Goal: Task Accomplishment & Management: Manage account settings

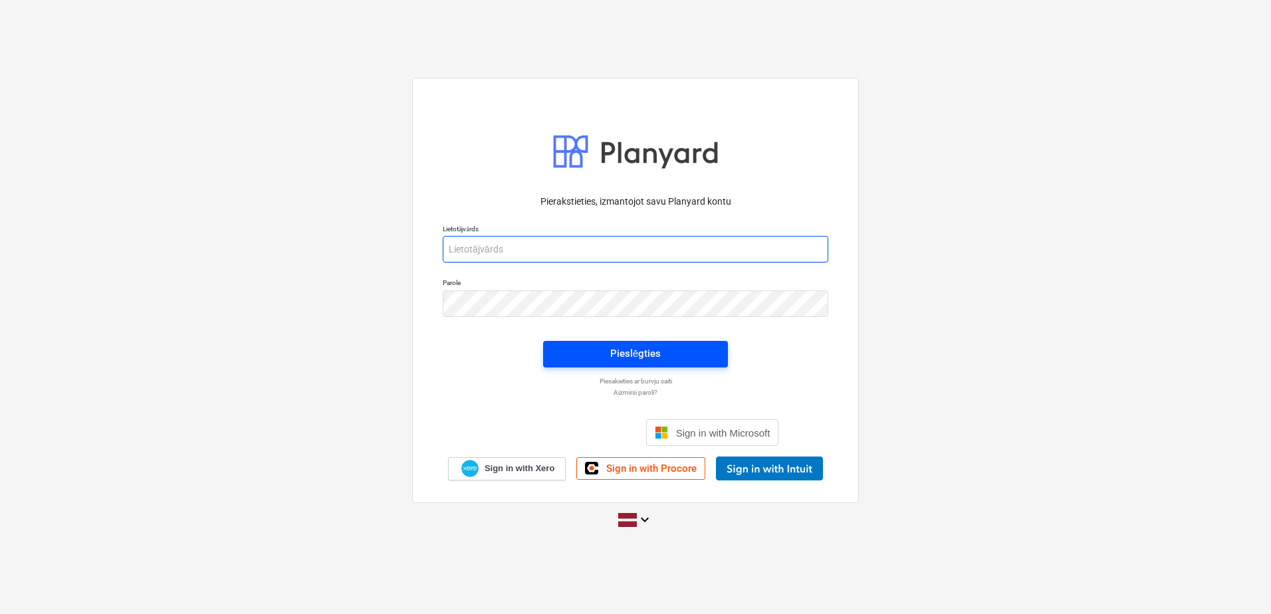
type input "[PERSON_NAME][EMAIL_ADDRESS][DOMAIN_NAME]"
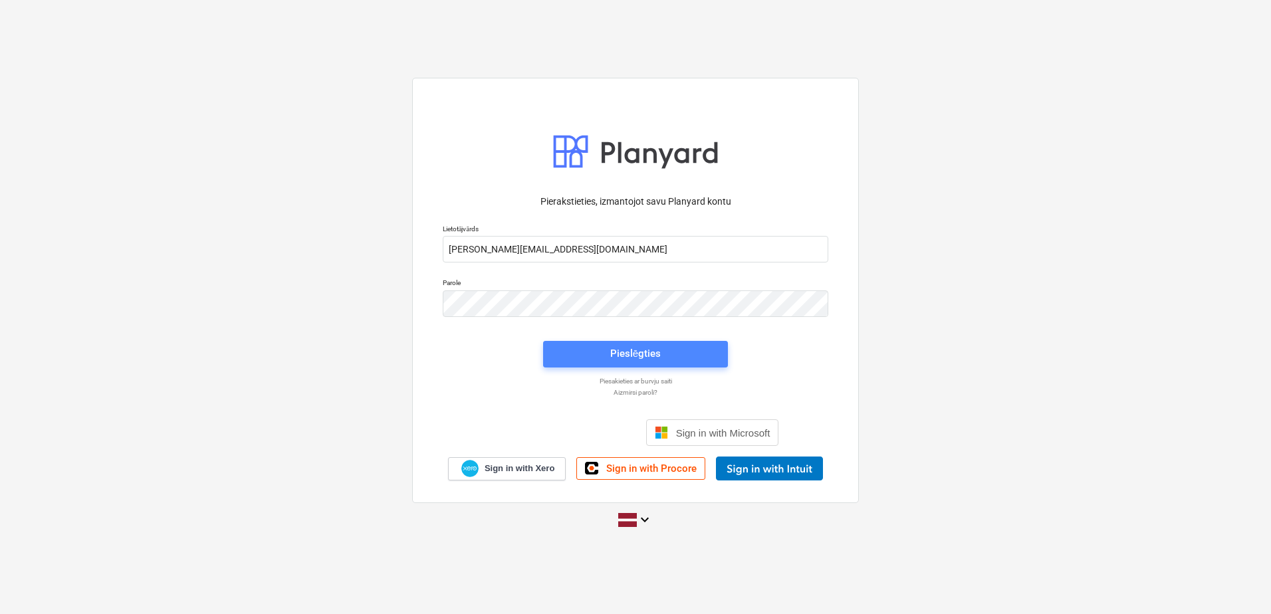
click at [635, 360] on div "Pieslēgties" at bounding box center [635, 353] width 51 height 17
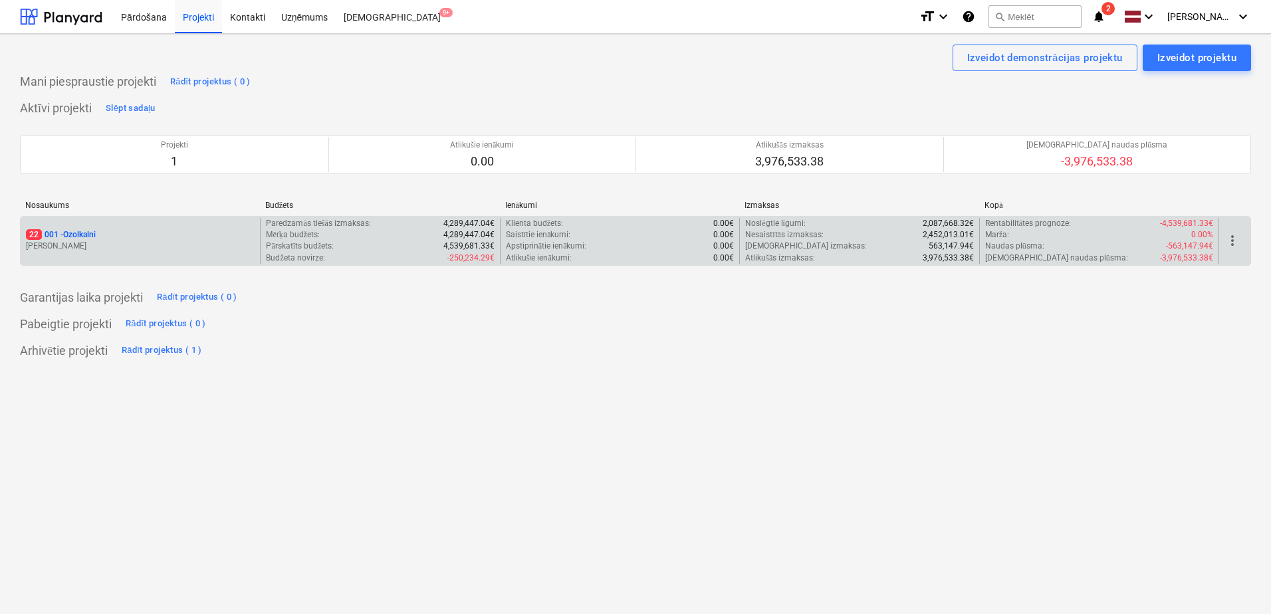
click at [182, 234] on div "22 001 - Ozolkalni" at bounding box center [140, 234] width 229 height 11
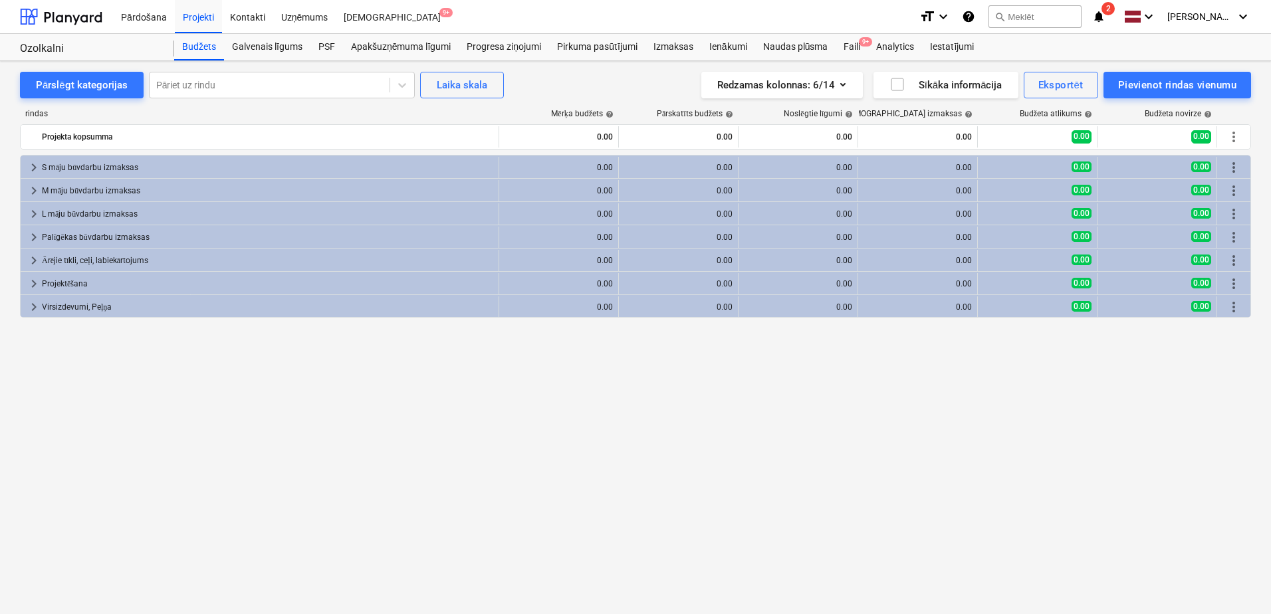
click at [1105, 19] on icon "notifications" at bounding box center [1098, 17] width 13 height 16
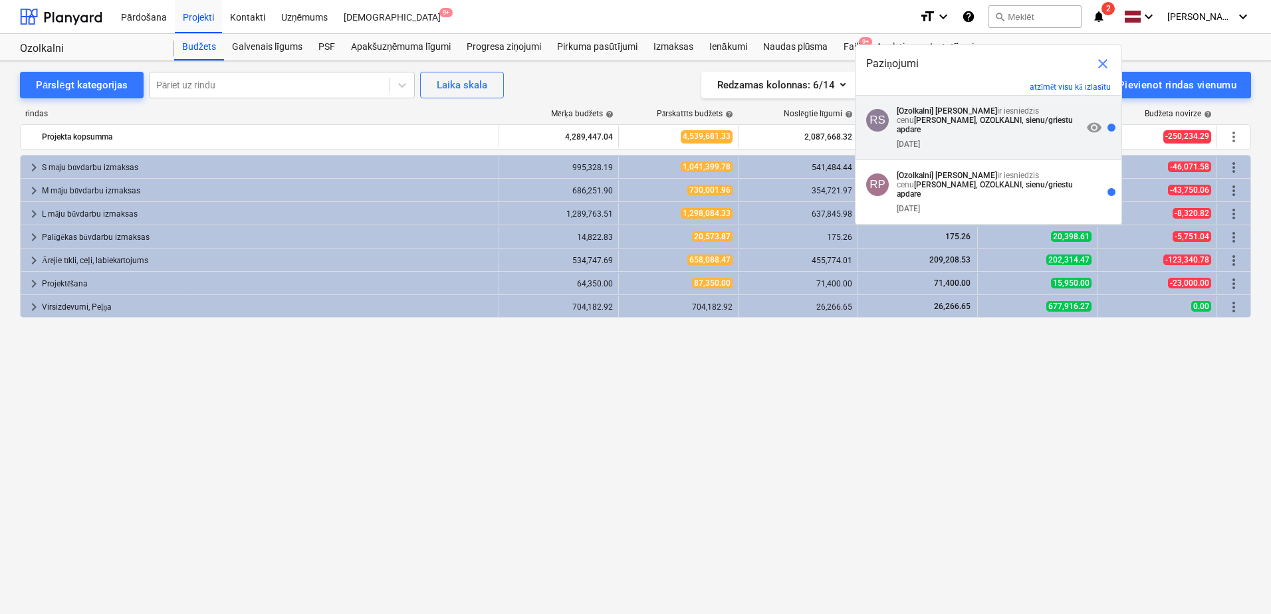
click at [1090, 122] on span "visibility" at bounding box center [1094, 128] width 16 height 16
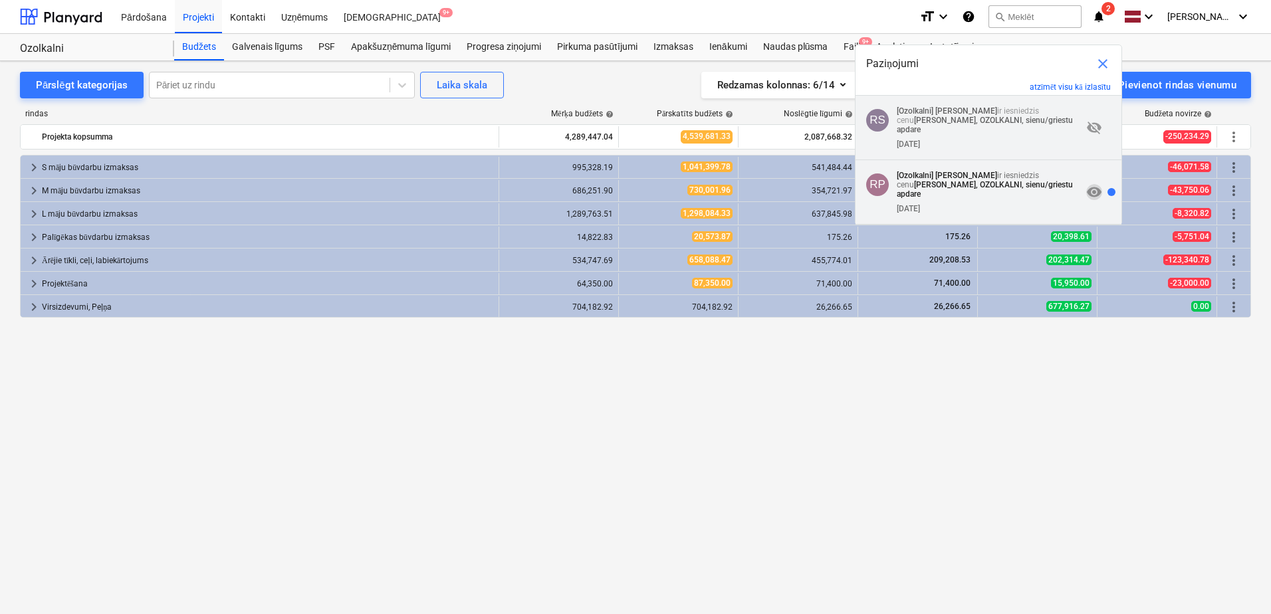
click at [1092, 184] on span "visibility" at bounding box center [1094, 192] width 16 height 16
click at [729, 19] on div "Pārdošana Projekti Kontakti Uzņēmums Iesūtne 9+" at bounding box center [511, 16] width 796 height 33
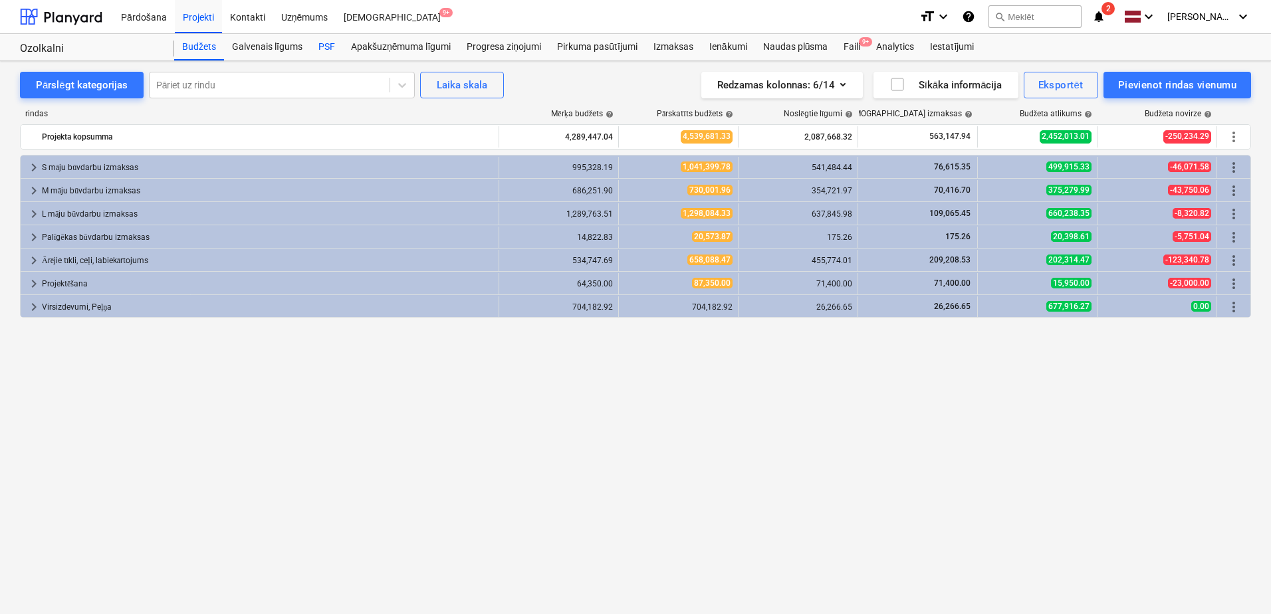
click at [320, 40] on div "PSF" at bounding box center [326, 47] width 33 height 27
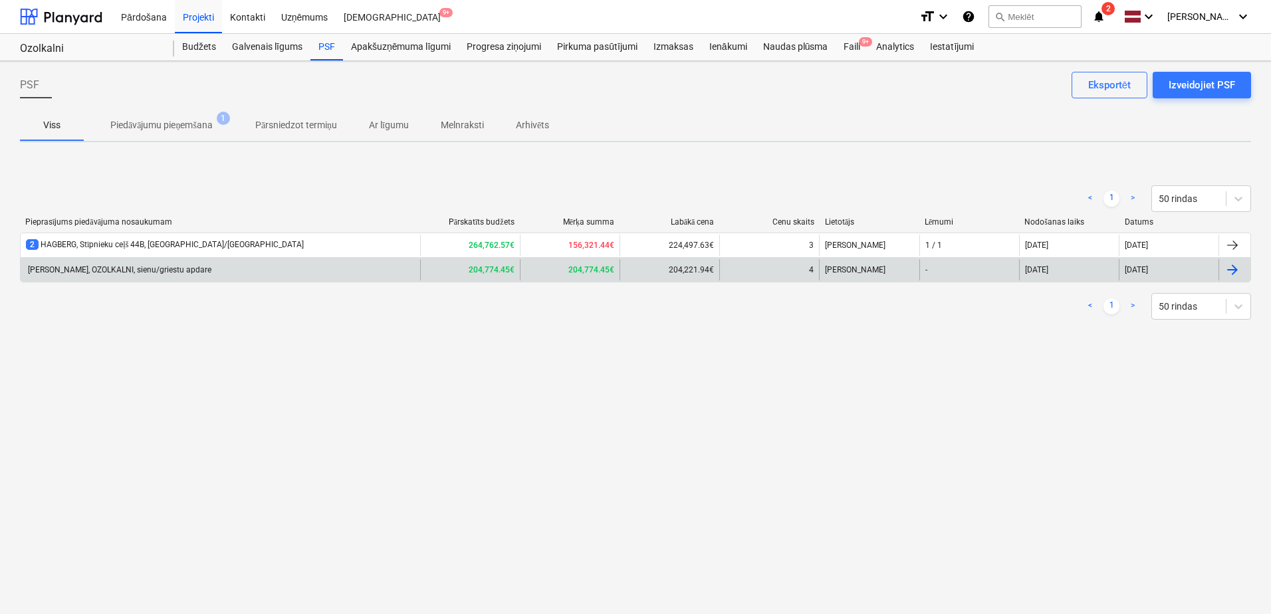
click at [148, 267] on div "[PERSON_NAME], OZOLKALNI, sienu/griestu apdare" at bounding box center [118, 269] width 185 height 9
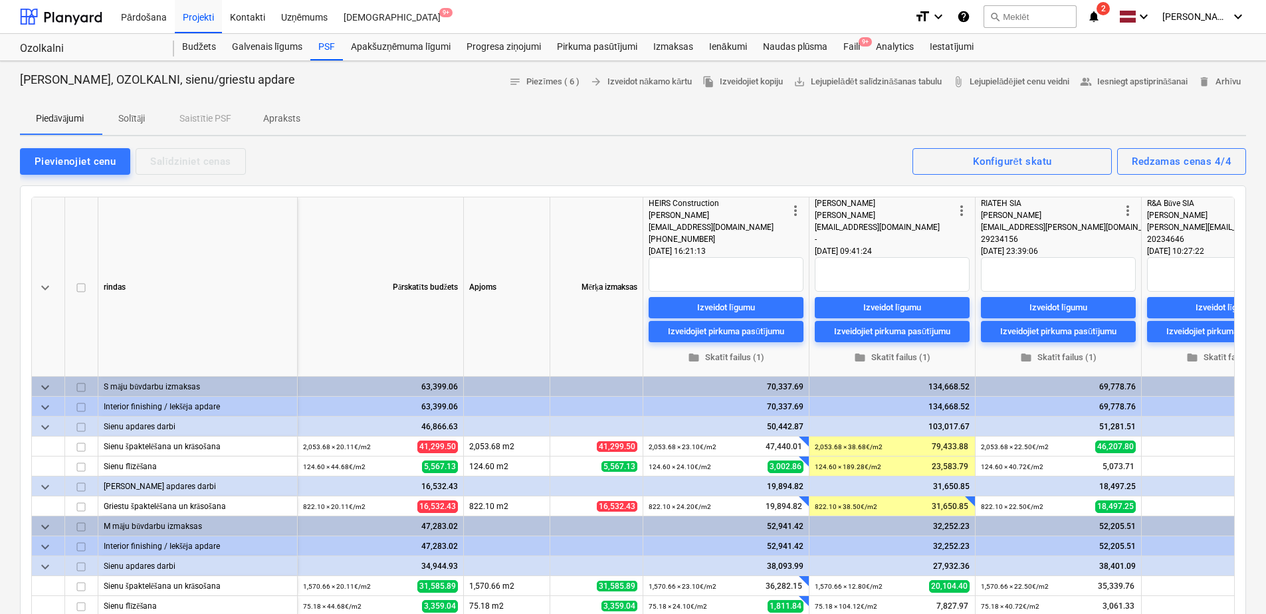
click at [962, 210] on span "more_vert" at bounding box center [962, 211] width 16 height 16
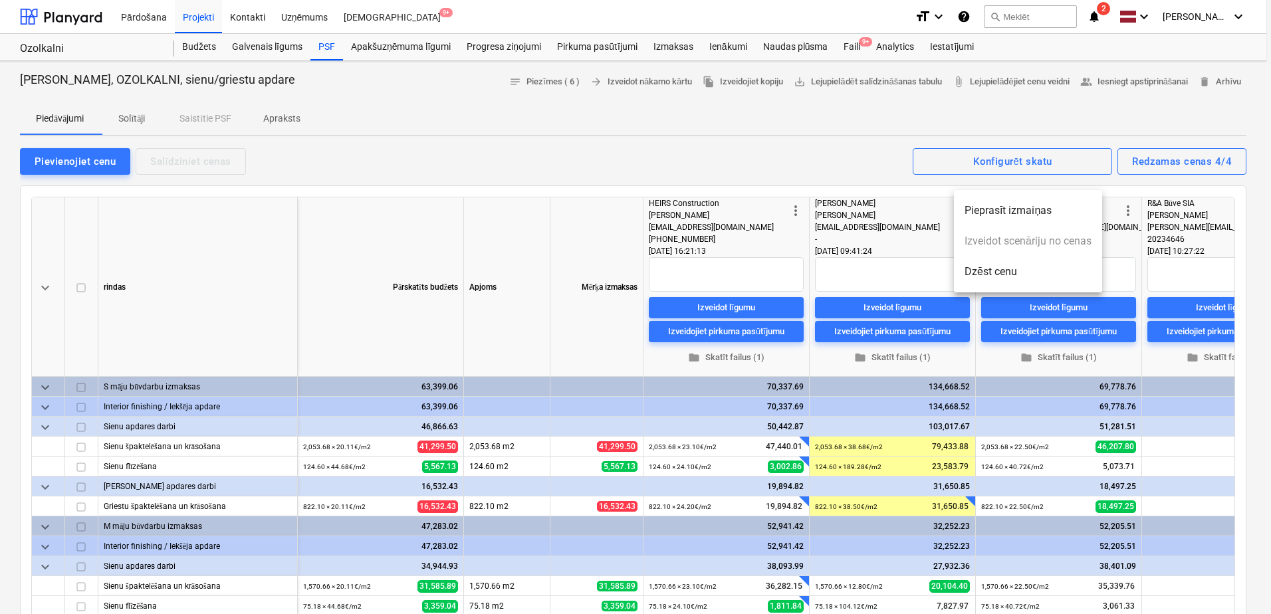
click at [979, 261] on li "Dzēst cenu" at bounding box center [1028, 272] width 148 height 31
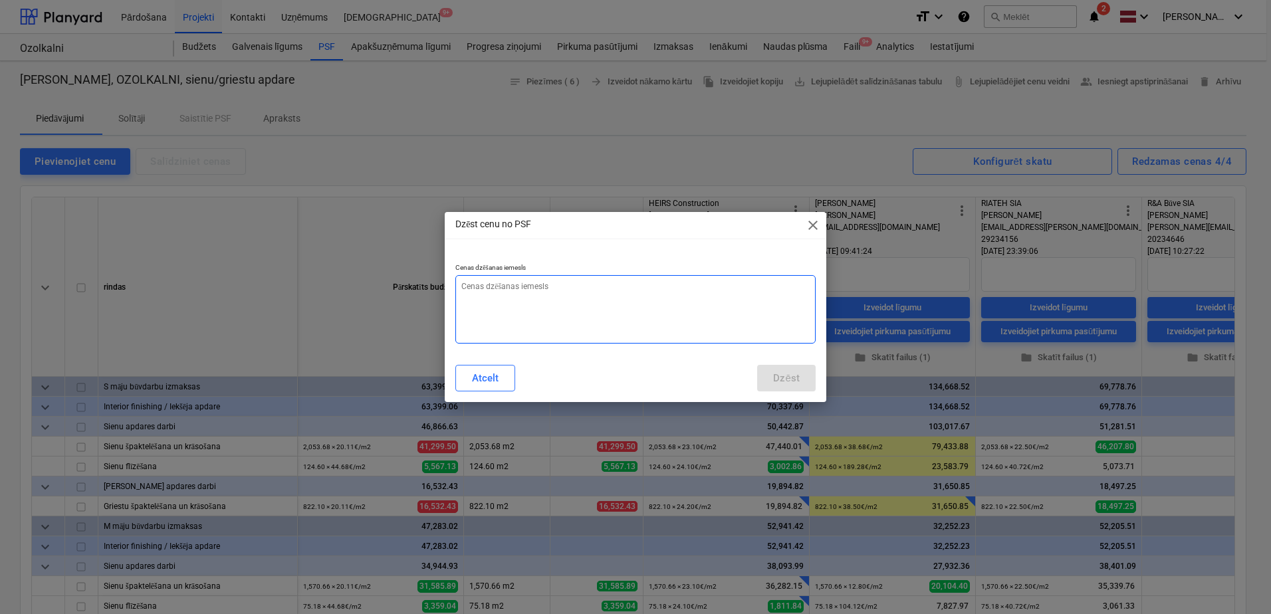
click at [651, 301] on textarea at bounding box center [635, 309] width 360 height 68
type textarea "x"
type textarea "N"
type textarea "x"
type textarea "Na"
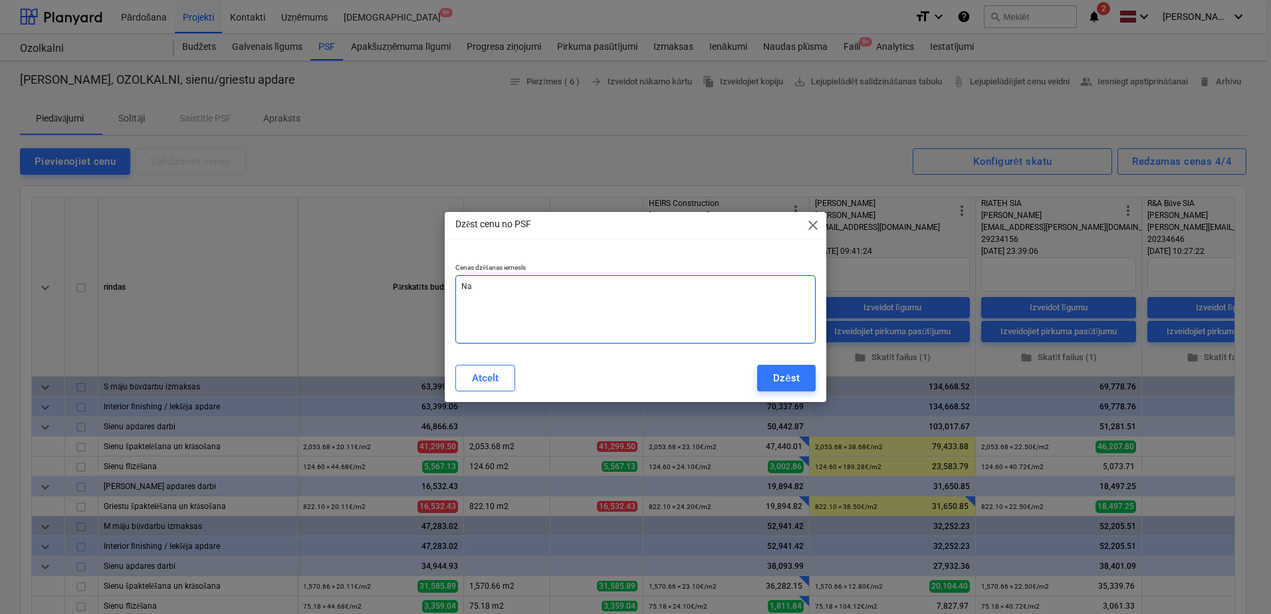
type textarea "x"
type textarea "Nav"
type textarea "x"
type textarea "Nav"
type textarea "x"
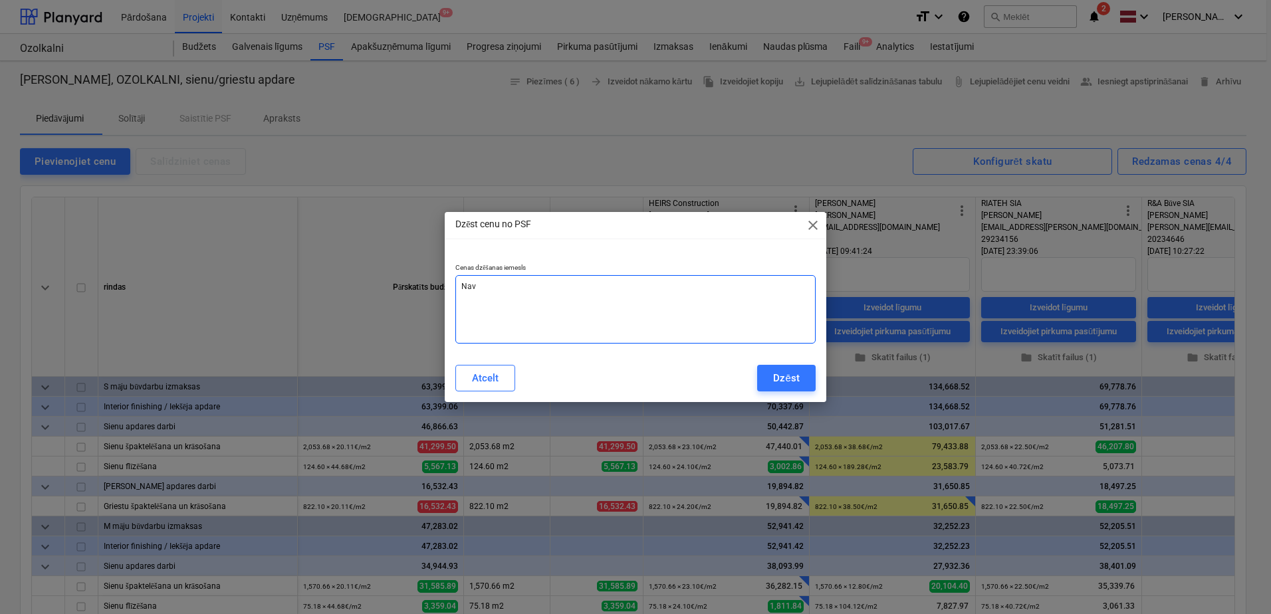
type textarea "Nav a"
type textarea "x"
type textarea "Nav ak"
type textarea "x"
type textarea "Nav akt"
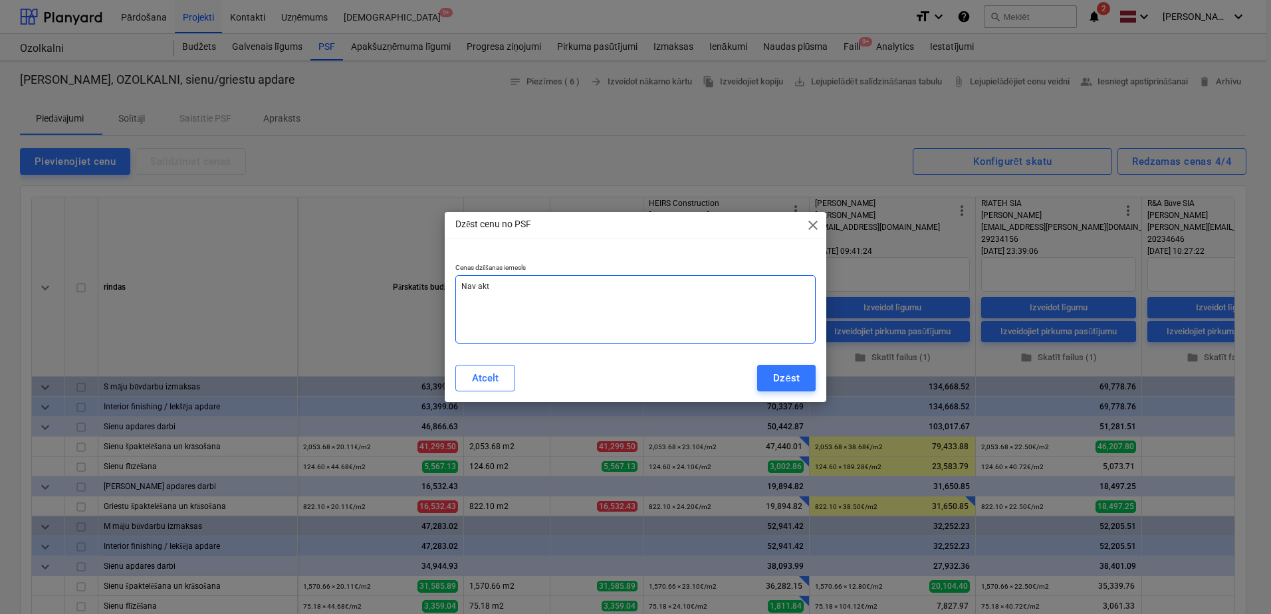
type textarea "x"
type textarea "Nav aktu"
type textarea "x"
type textarea "Nav aktuā"
type textarea "x"
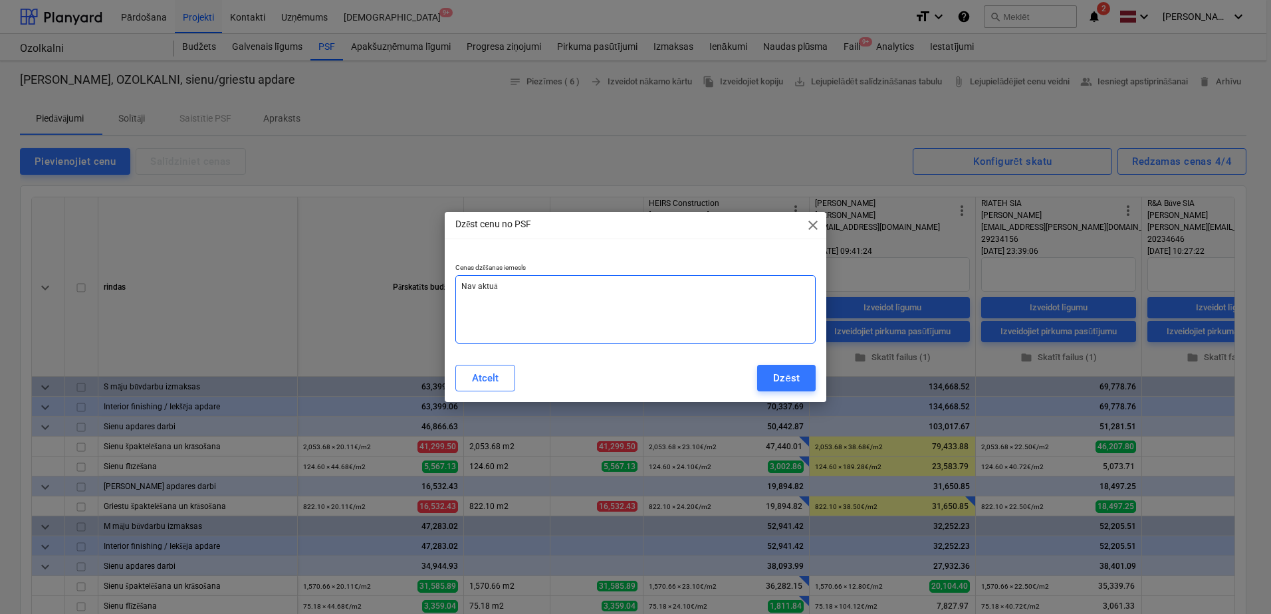
type textarea "Nav aktuāl"
type textarea "x"
type textarea "Nav aktuāli"
type textarea "x"
type textarea "Nav aktuāli"
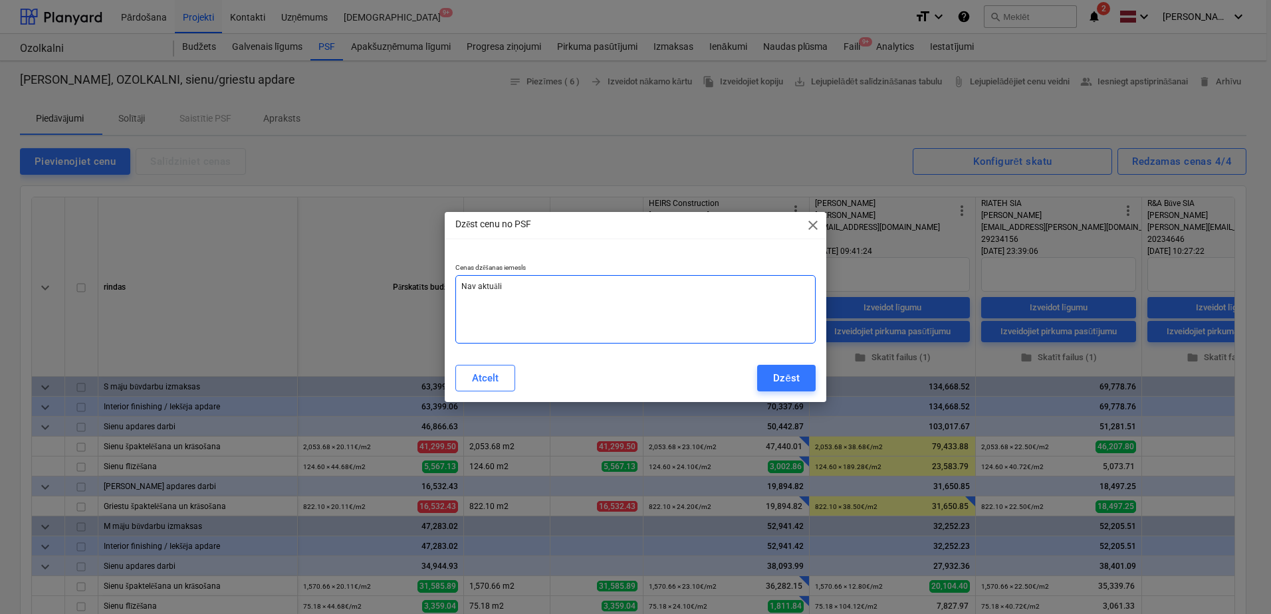
type textarea "x"
type textarea "Nav aktuāli"
type textarea "x"
type textarea "Nav aktuāl"
type textarea "x"
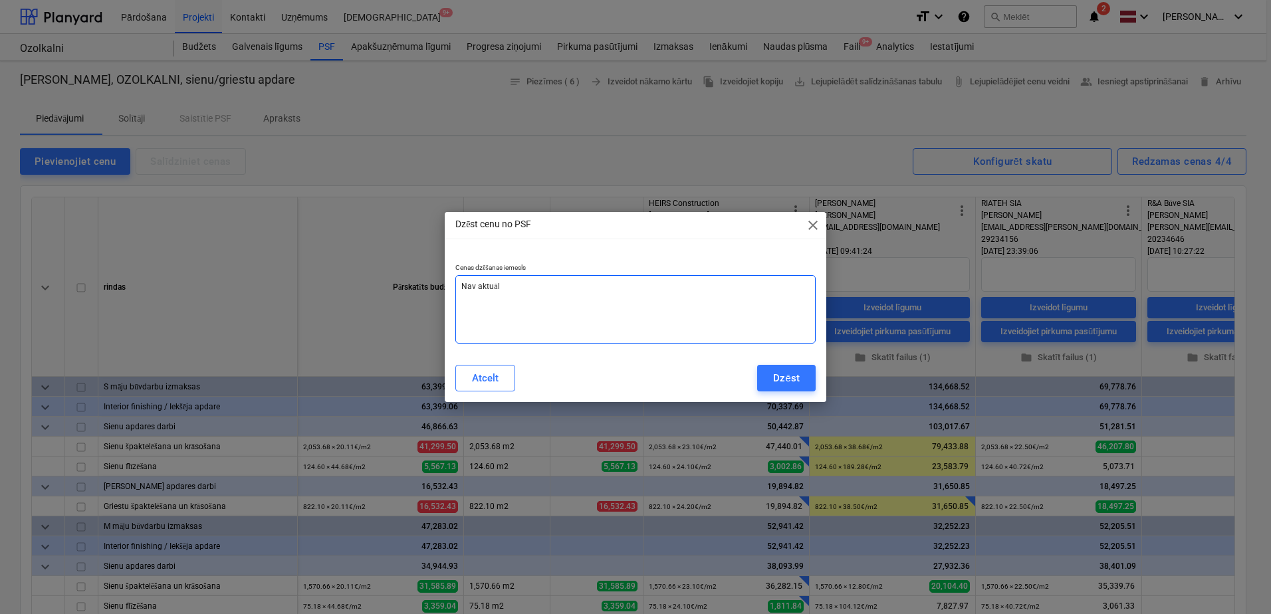
type textarea "Nav aktuāls"
type textarea "x"
type textarea "Nav aktuāls"
type textarea "x"
type textarea "Nav aktuāls p"
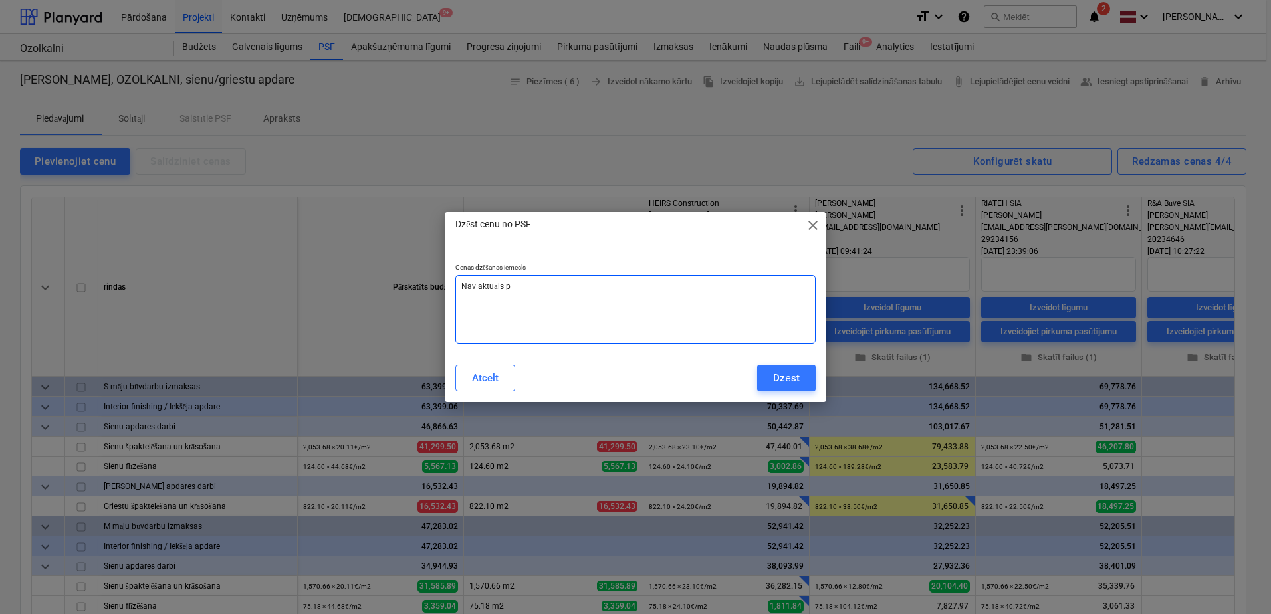
type textarea "x"
type textarea "Nav aktuāls pi"
type textarea "x"
type textarea "Nav aktuāls pie"
type textarea "x"
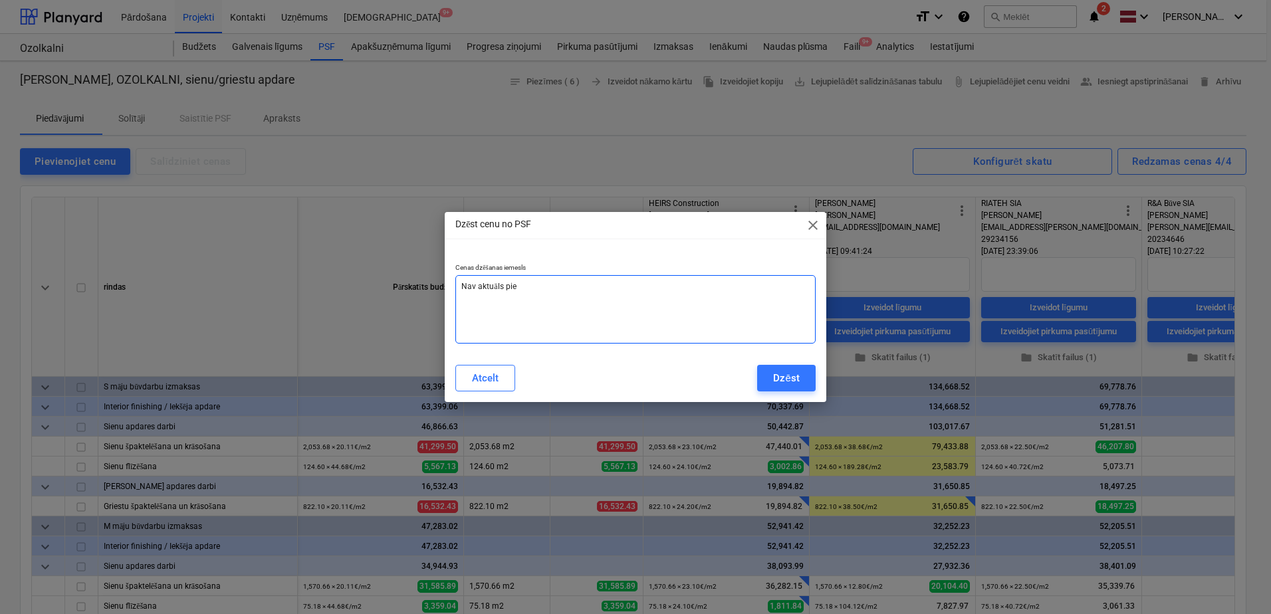
type textarea "Nav aktuāls pied"
type textarea "x"
type textarea "Nav aktuāls piedā"
type textarea "x"
type textarea "Nav aktuāls piedāv"
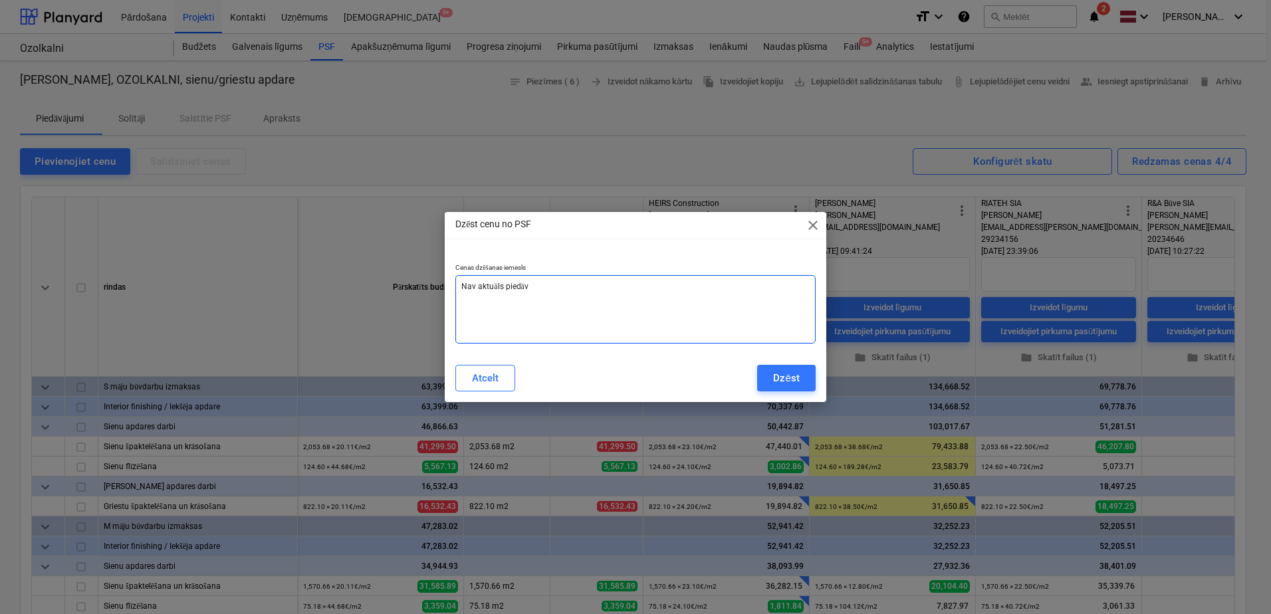
type textarea "x"
type textarea "Nav aktuāls piedāvā"
type textarea "x"
type textarea "Nav aktuāls piedāvāj"
type textarea "x"
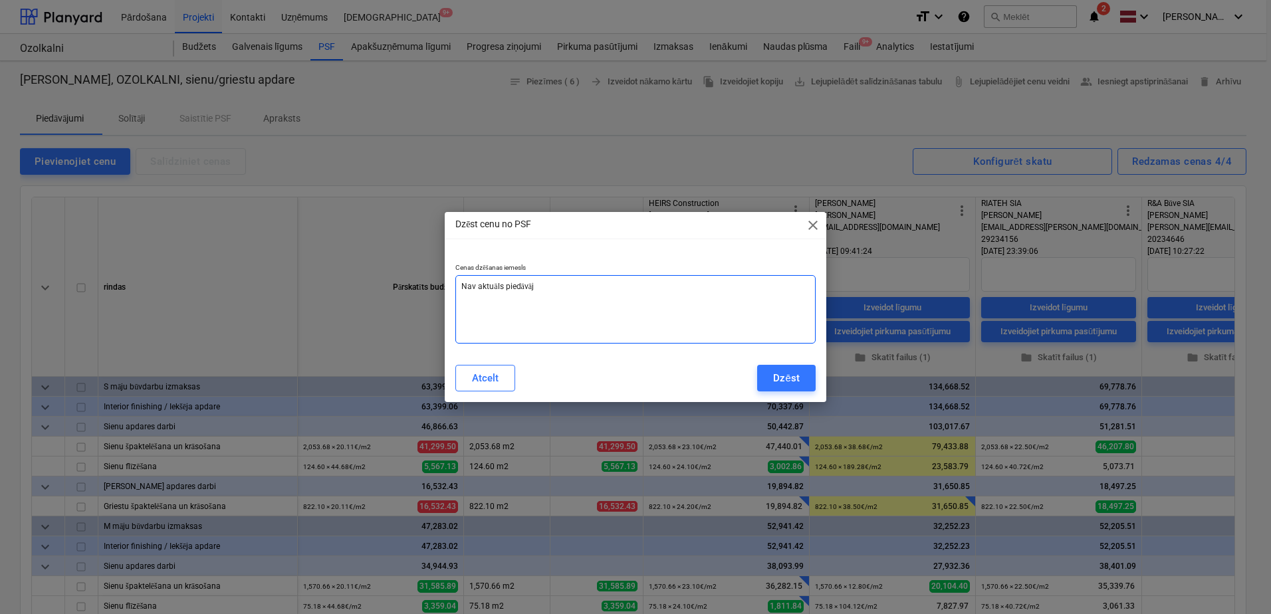
type textarea "Nav aktuāls piedāvāju"
type textarea "x"
type textarea "Nav aktuāls piedāvājum"
type textarea "x"
type textarea "Nav aktuāls piedāvājums"
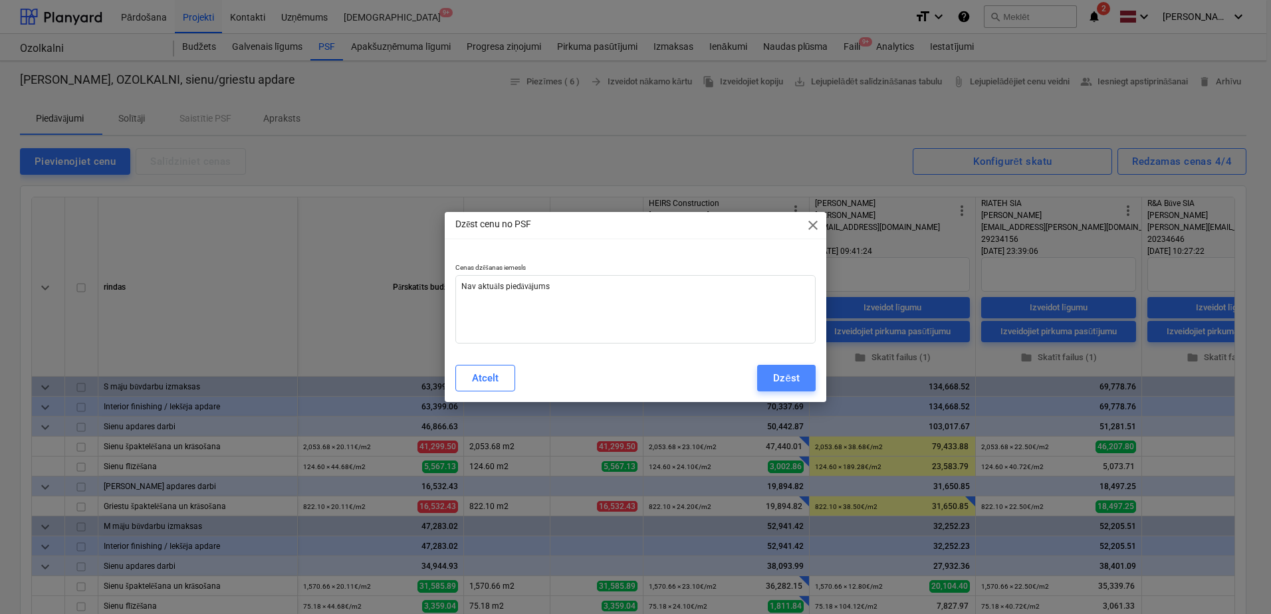
click at [781, 374] on div "Dzēst" at bounding box center [786, 378] width 26 height 17
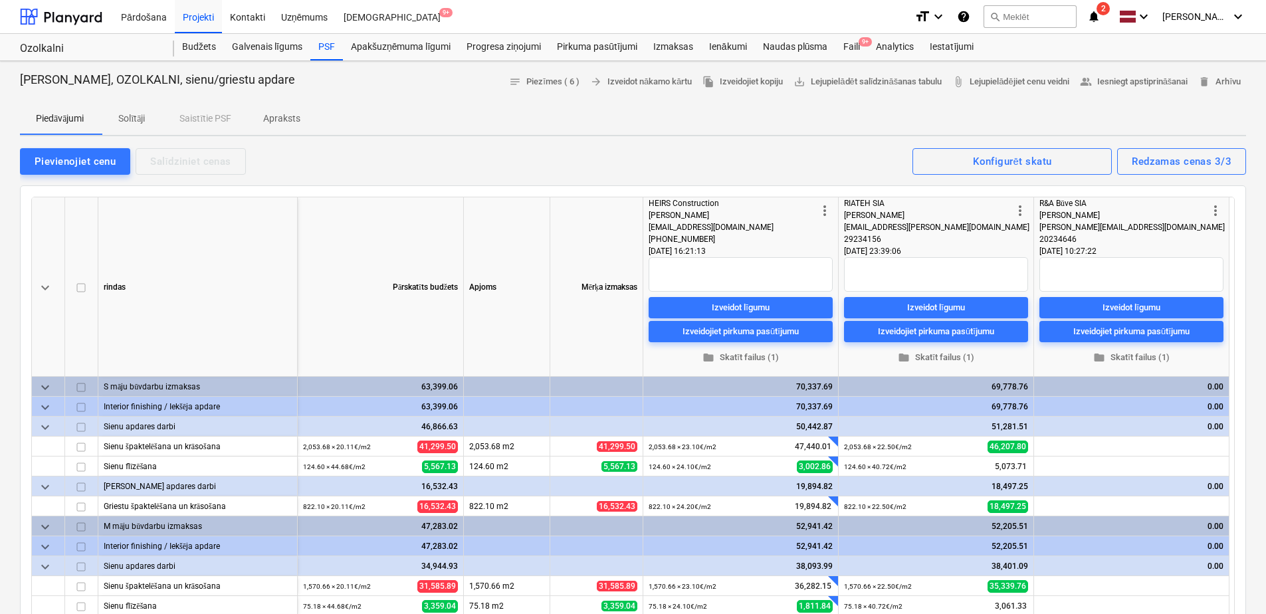
click at [148, 112] on p "Solītāji" at bounding box center [132, 119] width 32 height 14
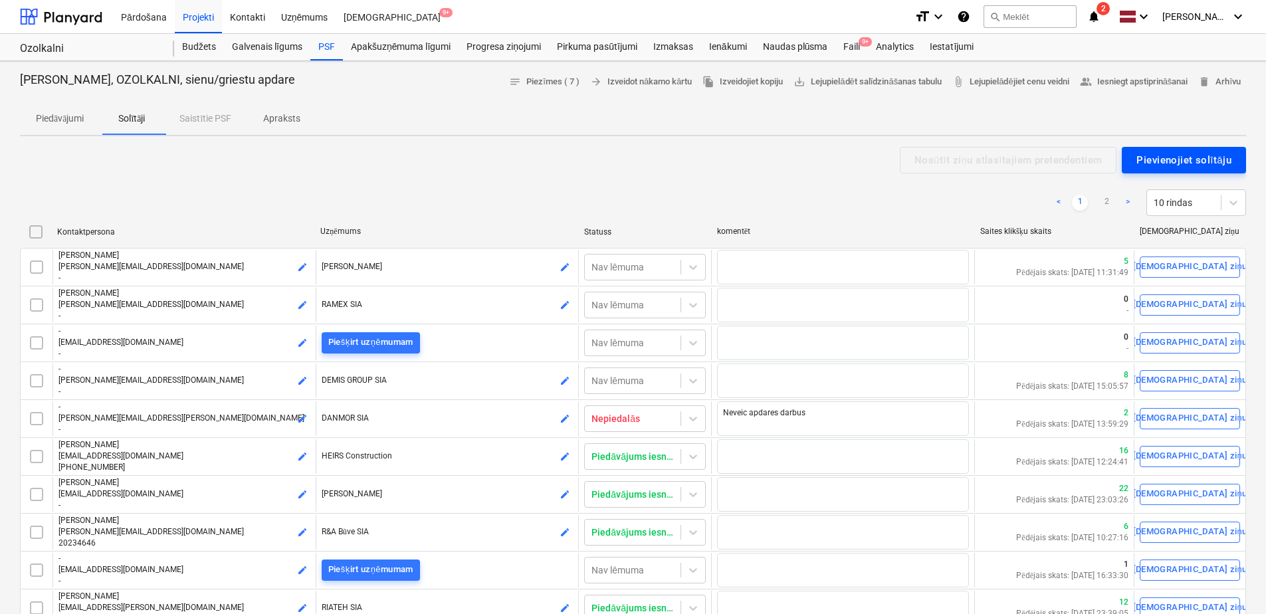
click at [1182, 152] on div "Pievienojiet solītāju" at bounding box center [1184, 160] width 95 height 17
type textarea "x"
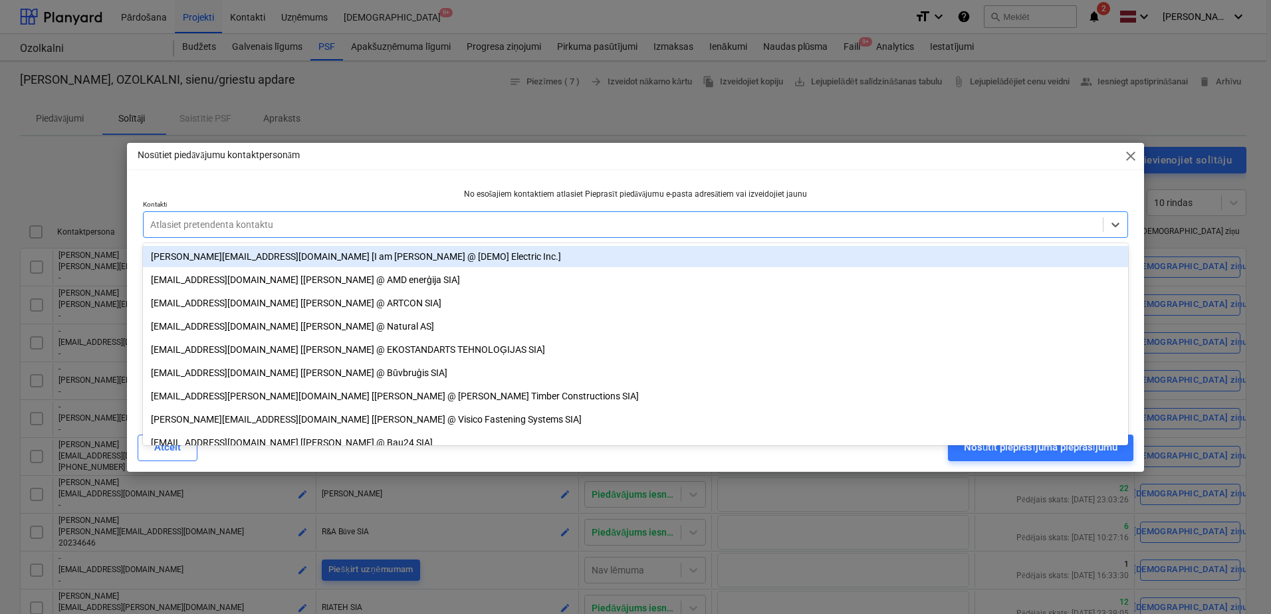
click at [318, 228] on div at bounding box center [623, 224] width 946 height 13
paste input "[EMAIL_ADDRESS][DOMAIN_NAME]"
type input "[EMAIL_ADDRESS][DOMAIN_NAME]"
click at [334, 197] on p "No esošajiem kontaktiem atlasiet Pieprasīt piedāvājumu e-pasta adresātiem vai i…" at bounding box center [635, 194] width 985 height 11
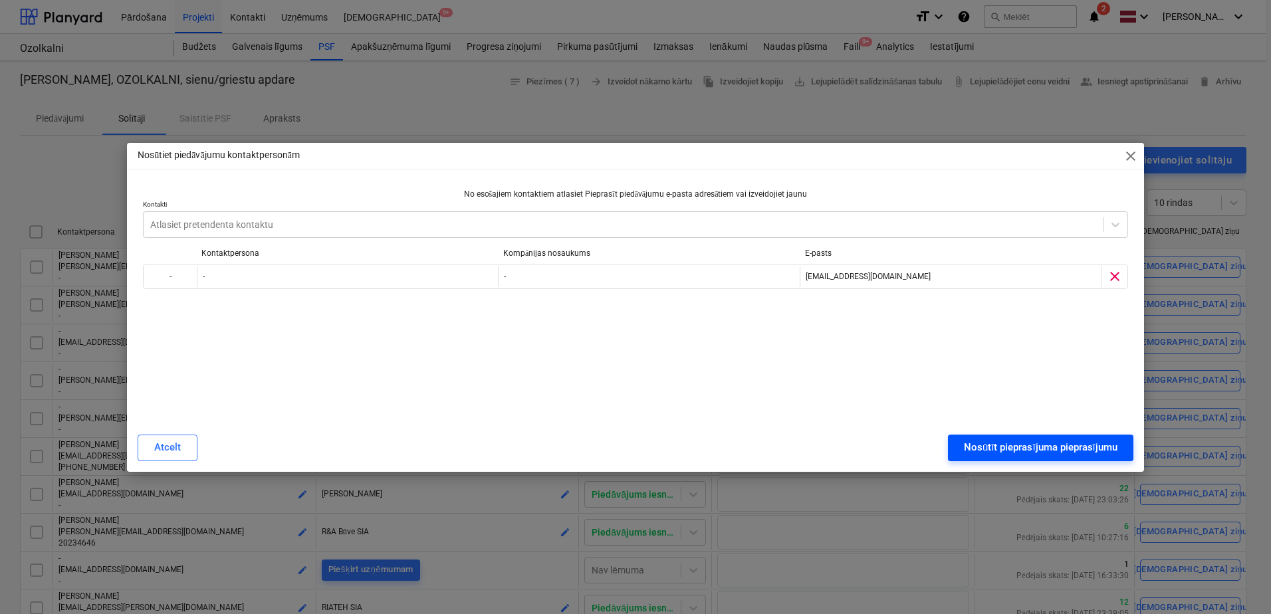
click at [1020, 450] on div "Nosūtīt pieprasījuma pieprasījumu" at bounding box center [1041, 447] width 154 height 17
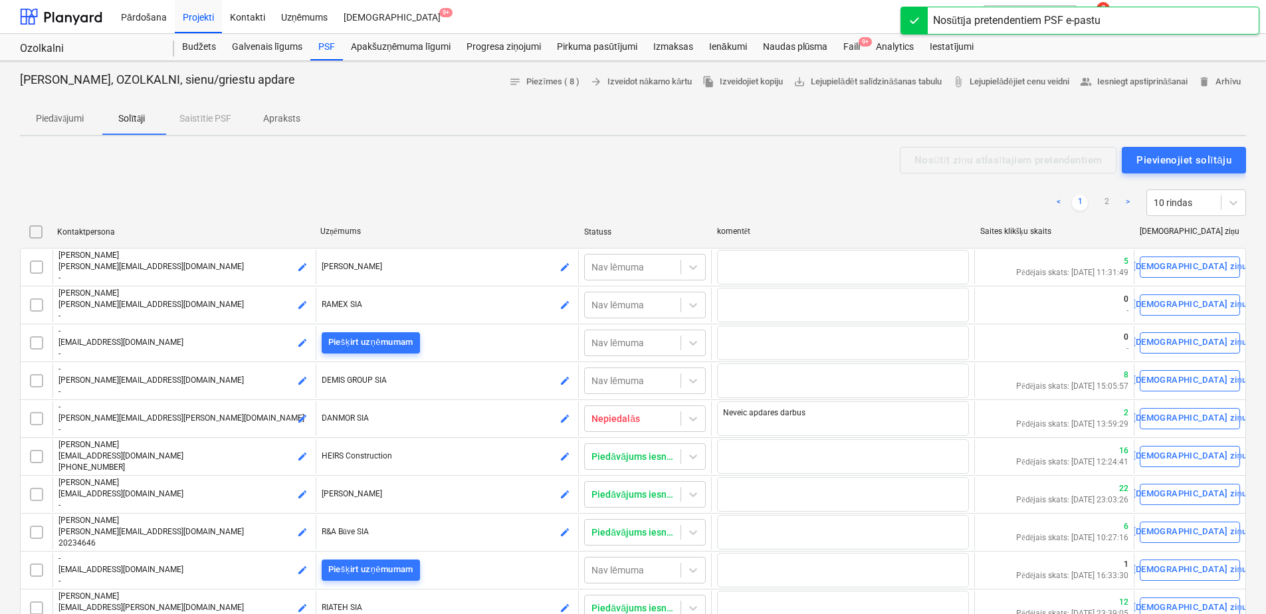
drag, startPoint x: 531, startPoint y: 183, endPoint x: 473, endPoint y: 180, distance: 57.9
drag, startPoint x: 473, startPoint y: 180, endPoint x: 249, endPoint y: 175, distance: 224.1
drag, startPoint x: 249, startPoint y: 175, endPoint x: 222, endPoint y: 168, distance: 28.1
click at [222, 168] on div "Nosūtīt ziņu atlasītajiem pretendentiem Pievienojiet solītāju" at bounding box center [633, 160] width 1226 height 27
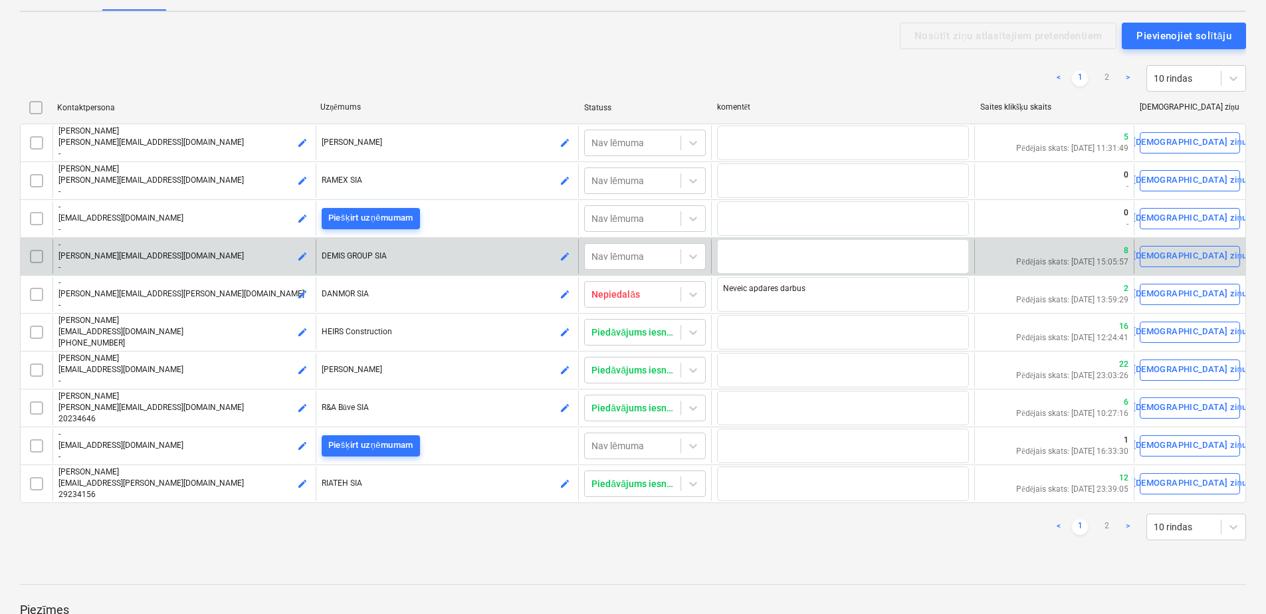
scroll to position [133, 0]
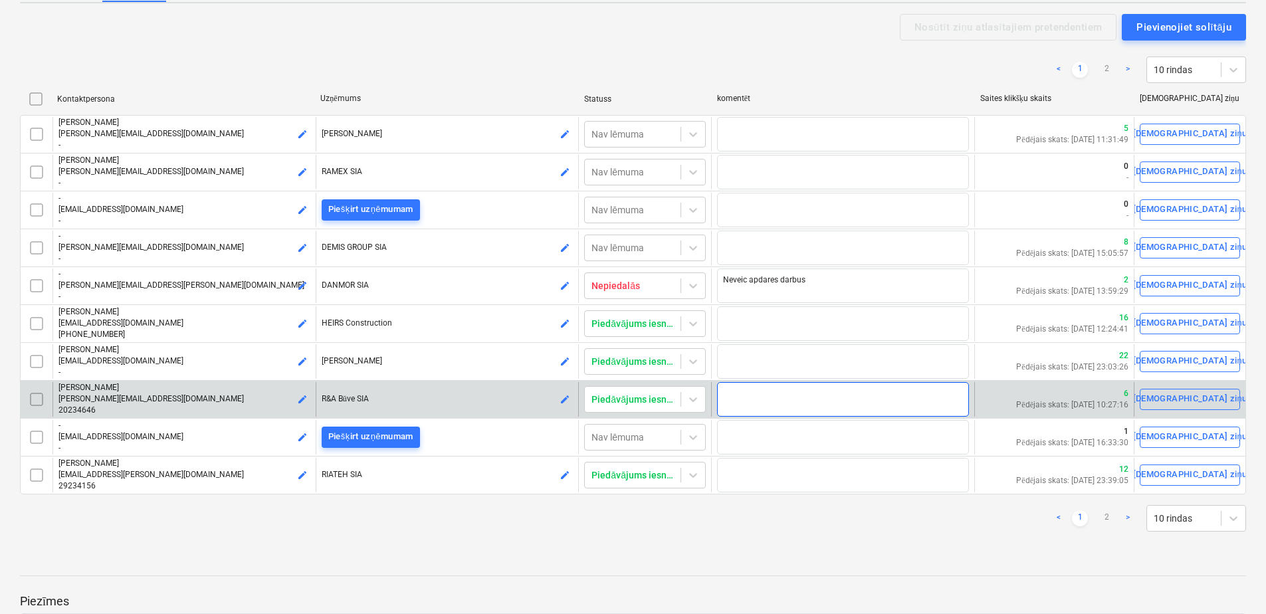
click at [754, 393] on textarea at bounding box center [843, 399] width 252 height 35
type textarea "x"
type textarea "N"
type textarea "x"
type textarea "Na"
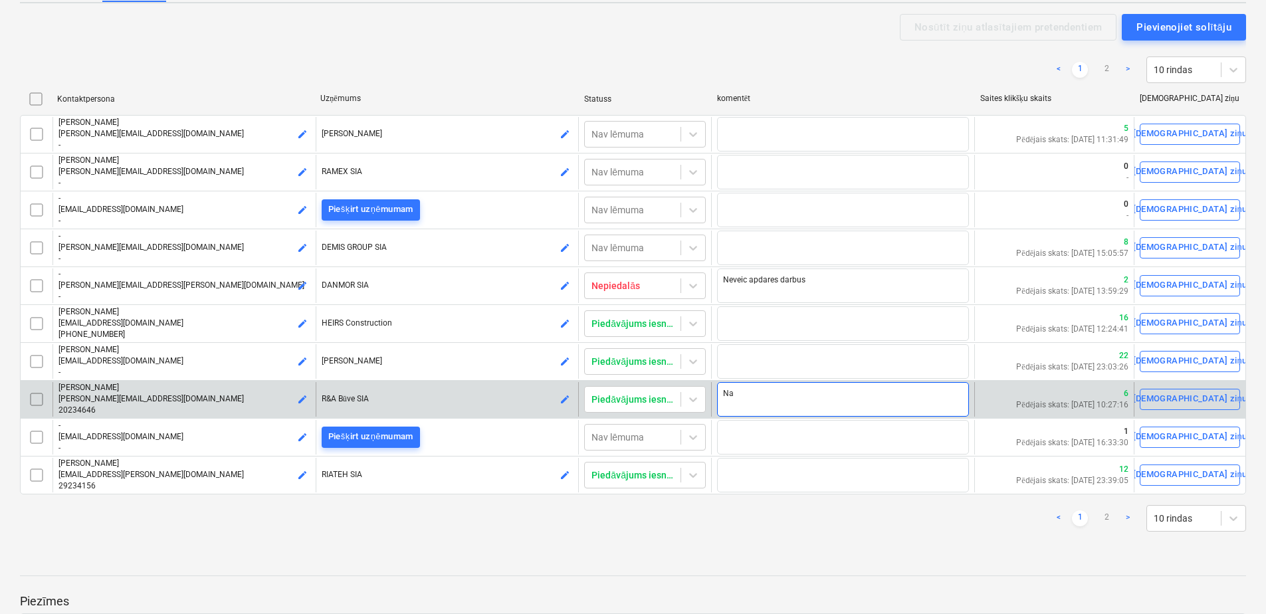
type textarea "x"
type textarea "Nav"
type textarea "x"
type textarea "Nav"
type textarea "x"
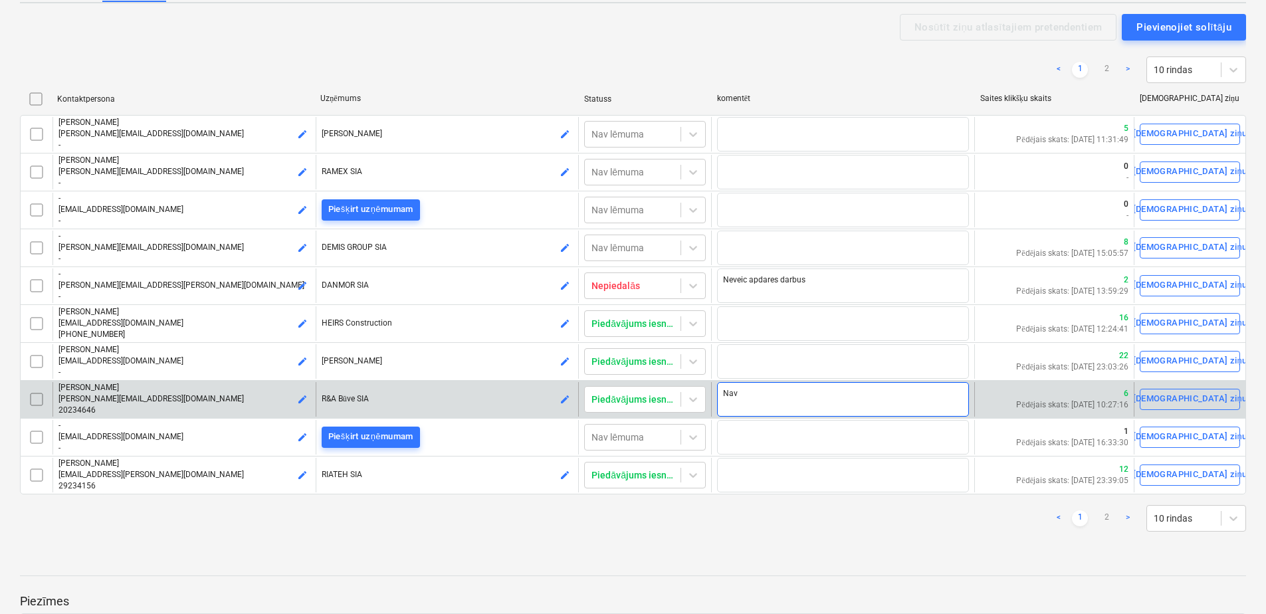
type textarea "Nav p"
type textarea "x"
type textarea "Nav pi"
type textarea "x"
type textarea "Nav pil"
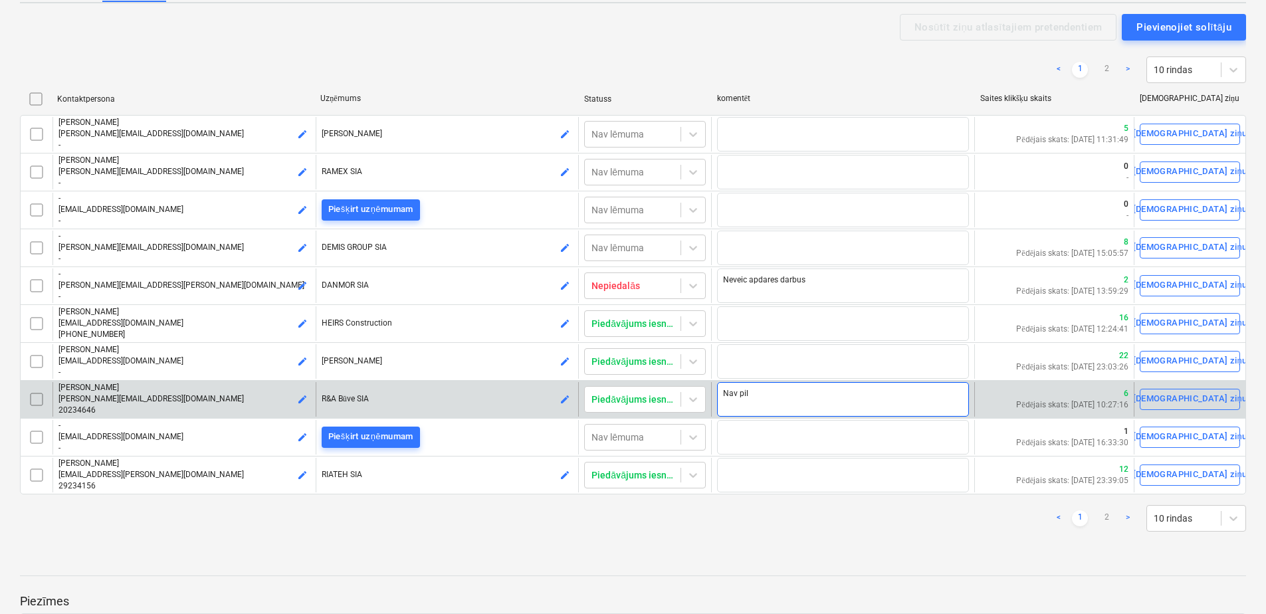
type textarea "x"
type textarea "Nav piln"
type textarea "x"
type textarea "Nav pilnī"
type textarea "x"
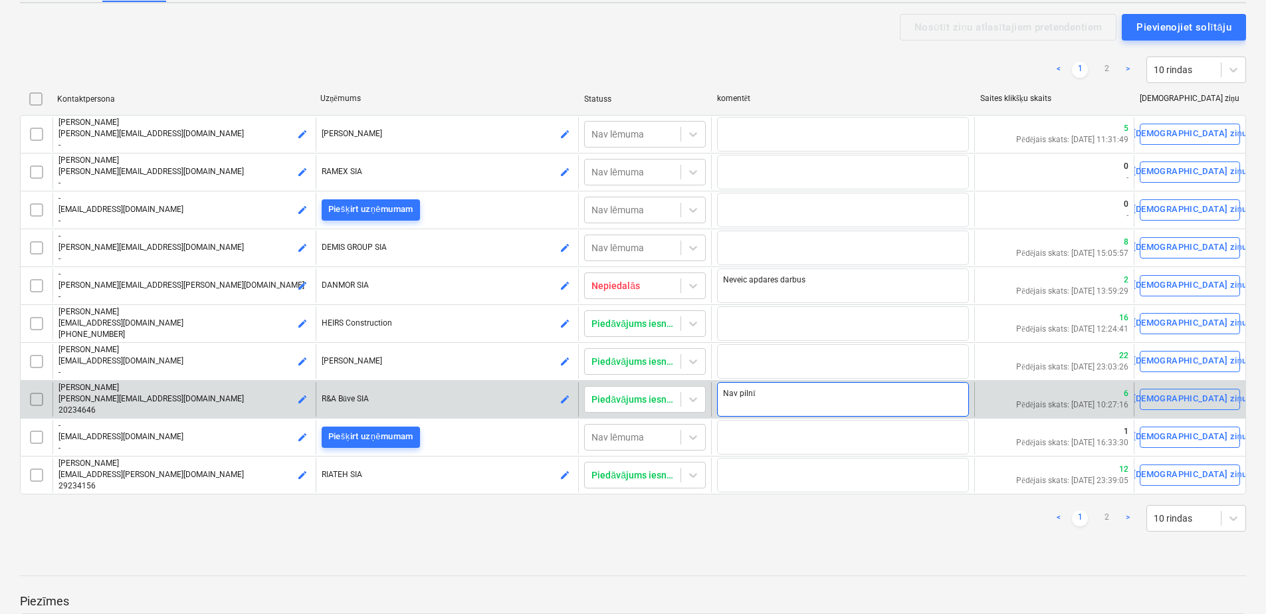
type textarea "Nav pilnīg"
type textarea "x"
type textarea "Nav pilnīgs"
type textarea "x"
type textarea "Nav pilnīgs"
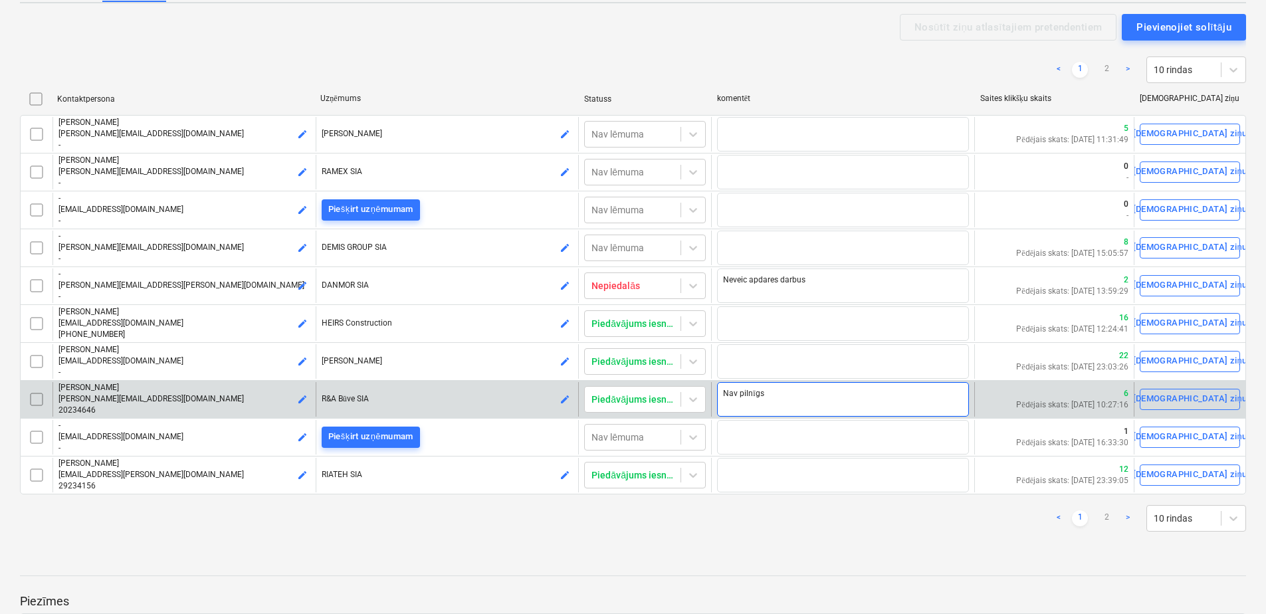
type textarea "x"
type textarea "Nav pilnīgs p"
type textarea "x"
type textarea "Nav pilnīgs pi"
type textarea "x"
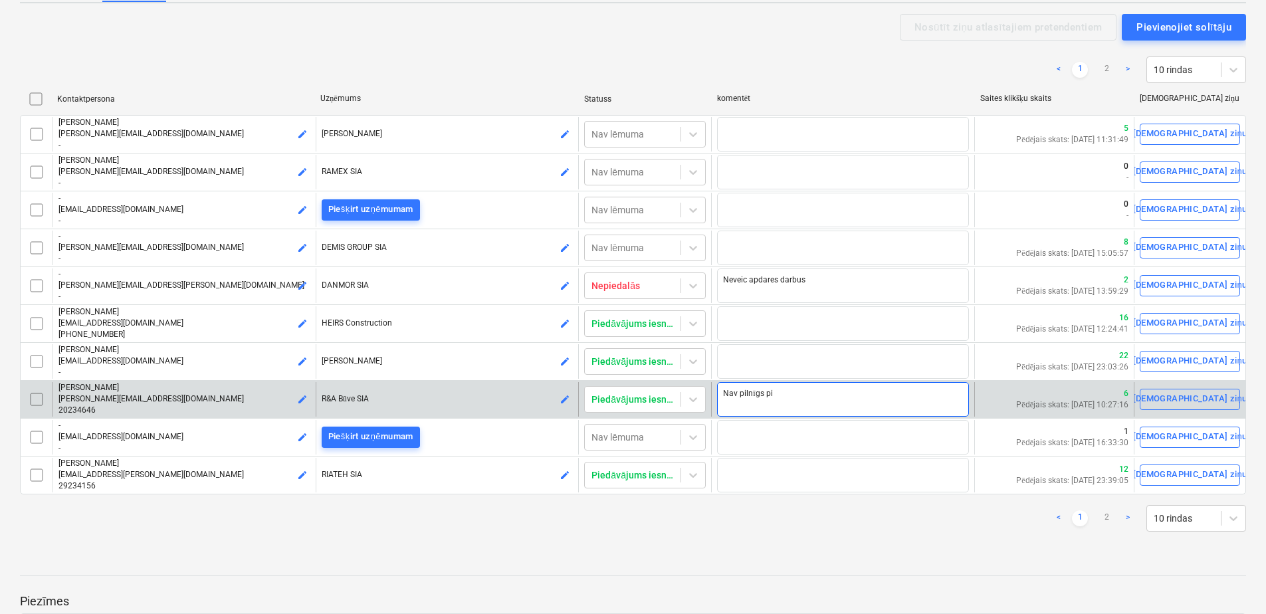
type textarea "Nav pilnīgs pie"
type textarea "x"
type textarea "Nav pilnīgs pied"
type textarea "x"
type textarea "Nav pilnīgs piedā"
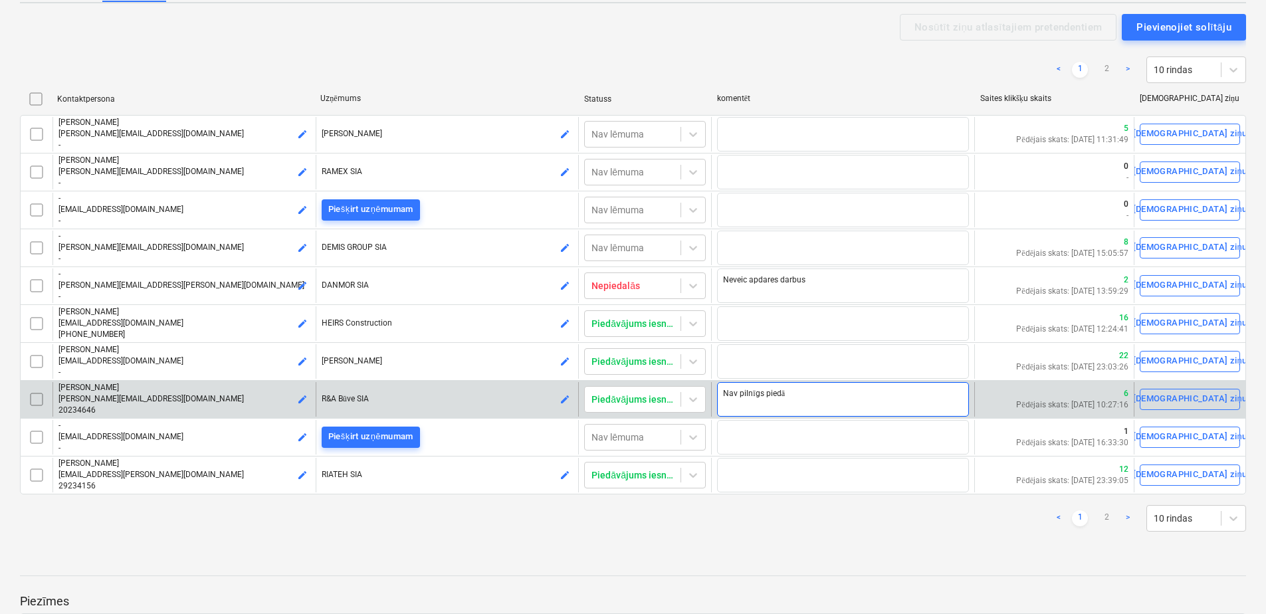
type textarea "x"
type textarea "Nav pilnīgs piedāv"
type textarea "x"
type textarea "Nav pilnīgs piedāvā"
type textarea "x"
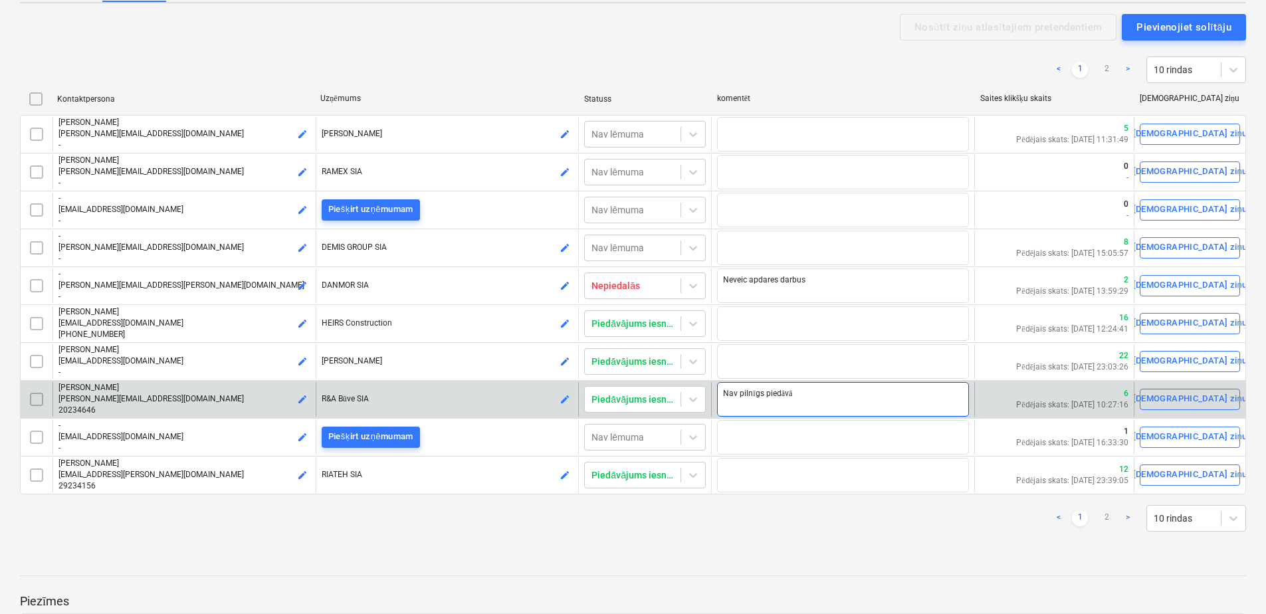
type textarea "Nav pilnīgs piedāvāj"
type textarea "x"
type textarea "Nav pilnīgs piedāvāju"
type textarea "x"
type textarea "Nav pilnīgs piedāvājum"
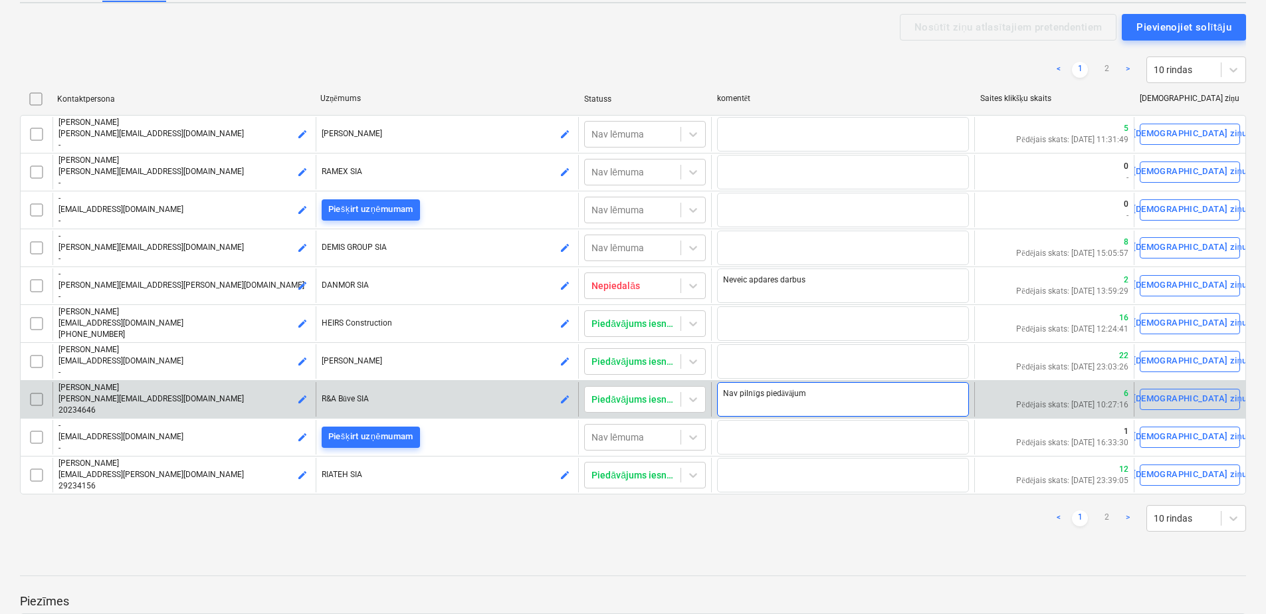
type textarea "x"
type textarea "Nav pilnīgs piedāvājums"
type textarea "x"
type textarea "Nav pilnīgs piedāvājums,"
type textarea "x"
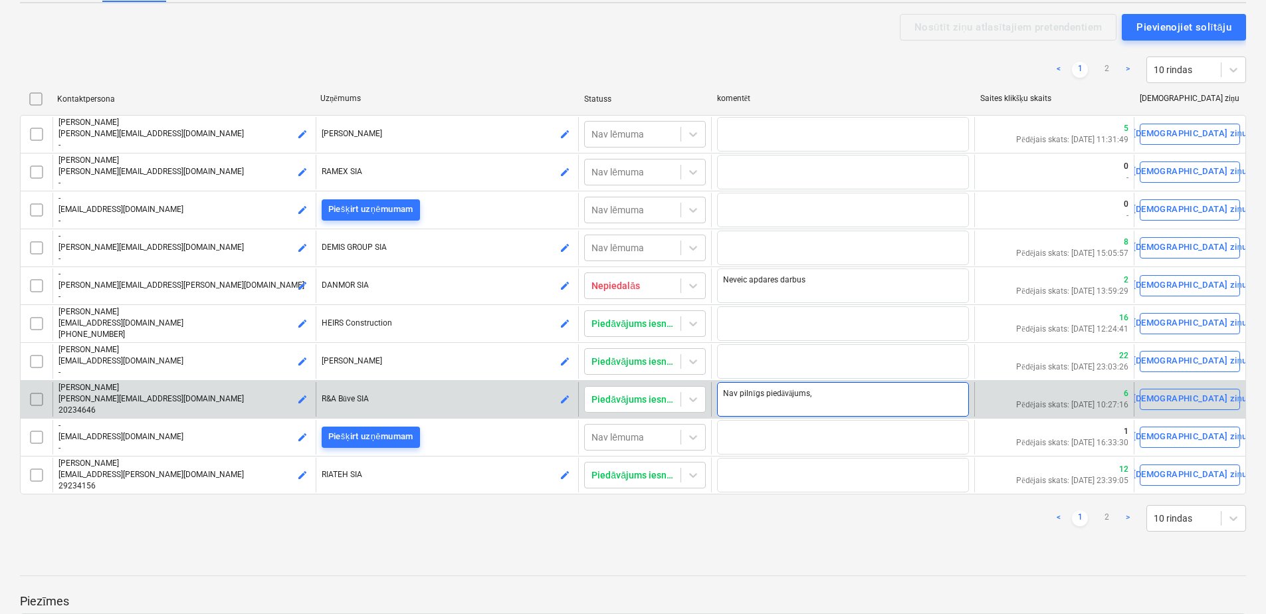
type textarea "Nav pilnīgs piedāvājums,"
type textarea "x"
type textarea "Nav pilnīgs piedāvājums, t"
type textarea "x"
type textarea "Nav pilnīgs piedāvājums, ti"
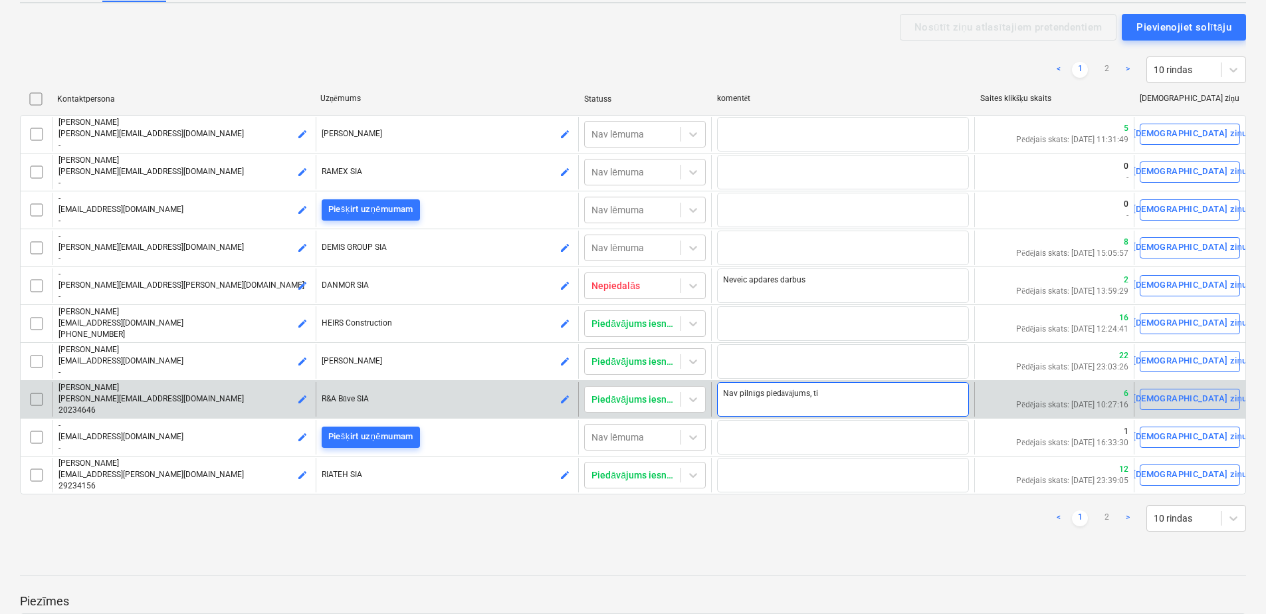
type textarea "x"
type textarea "Nav pilnīgs piedāvājums, tik"
type textarea "x"
type textarea "Nav pilnīgs piedāvājums, tika"
type textarea "x"
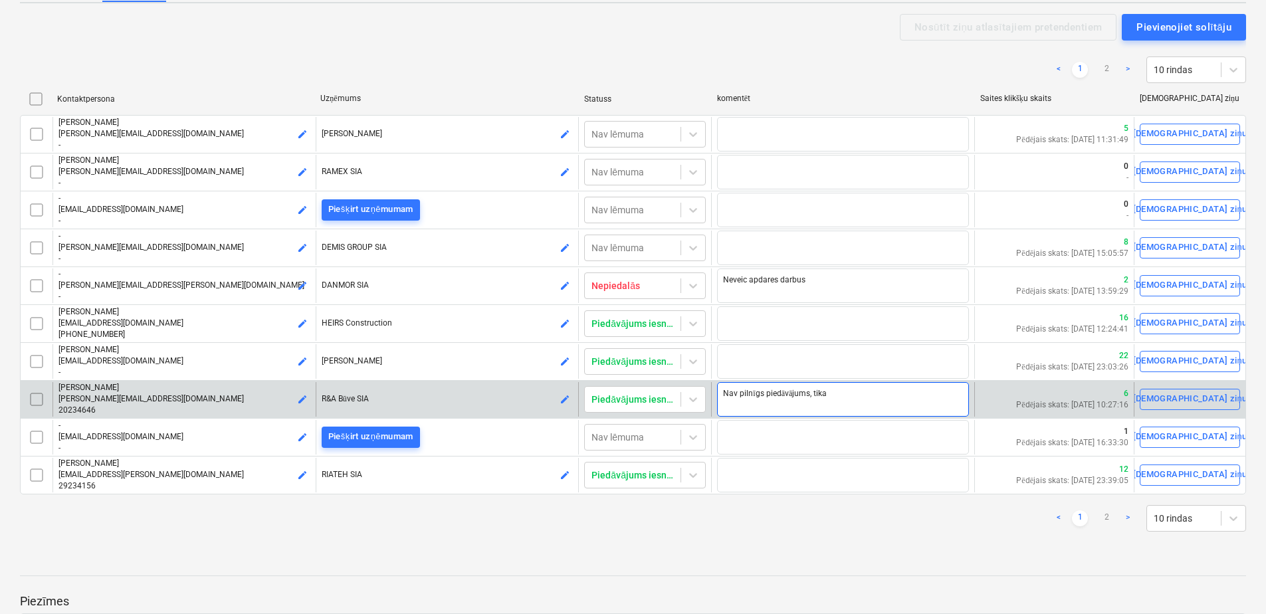
type textarea "Nav pilnīgs piedāvājums, tikai"
type textarea "x"
type textarea "Nav pilnīgs piedāvājums, tikai"
type textarea "x"
type textarea "Nav pilnīgs piedāvājums, tikai k"
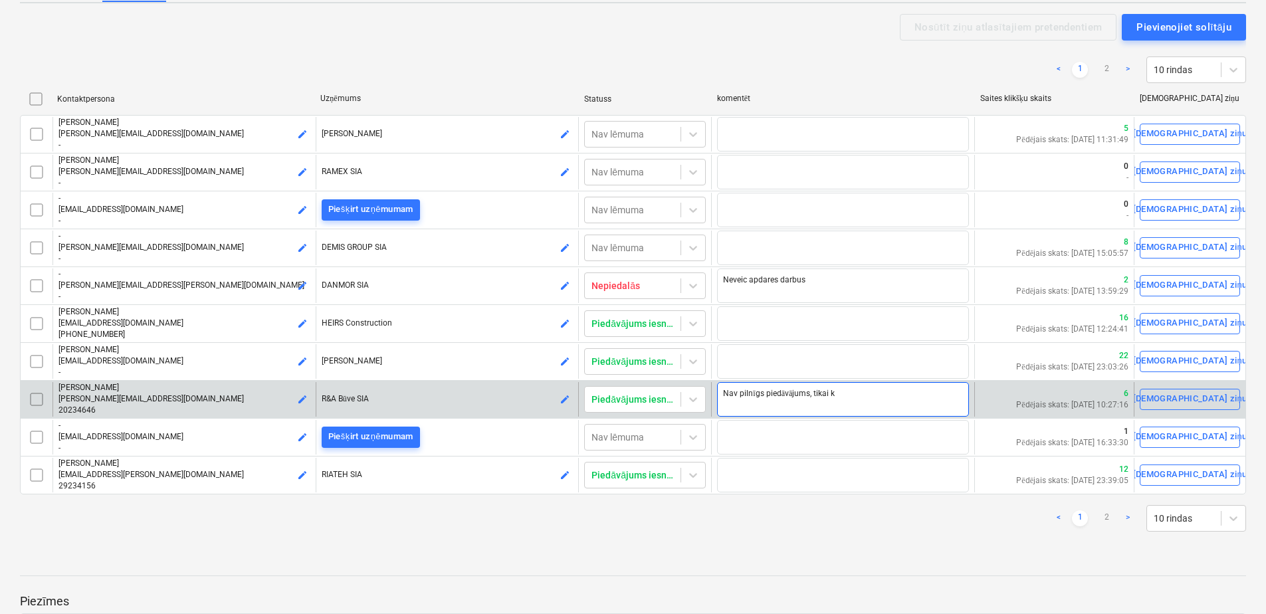
type textarea "x"
type textarea "Nav pilnīgs piedāvājums, tikai kr"
type textarea "x"
type textarea "Nav pilnīgs piedāvājums, tikai krā"
type textarea "x"
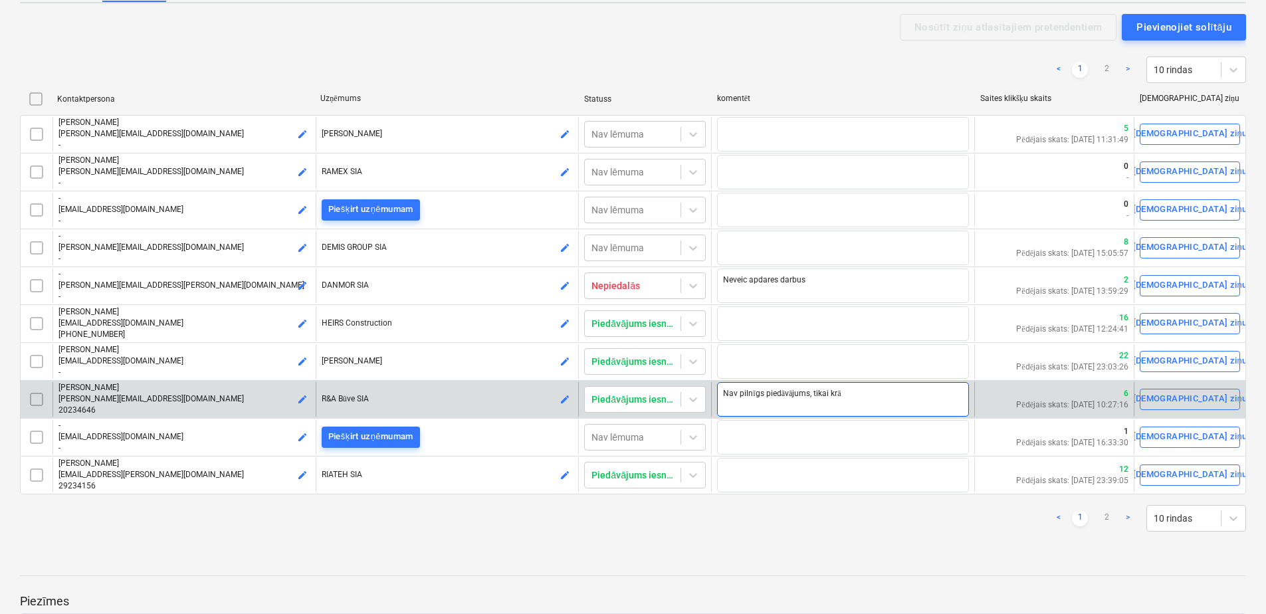
type textarea "Nav pilnīgs piedāvājums, tikai krās"
type textarea "x"
type textarea "Nav pilnīgs piedāvājums, tikai krāso"
type textarea "x"
type textarea "Nav pilnīgs piedāvājums, tikai krāsoš"
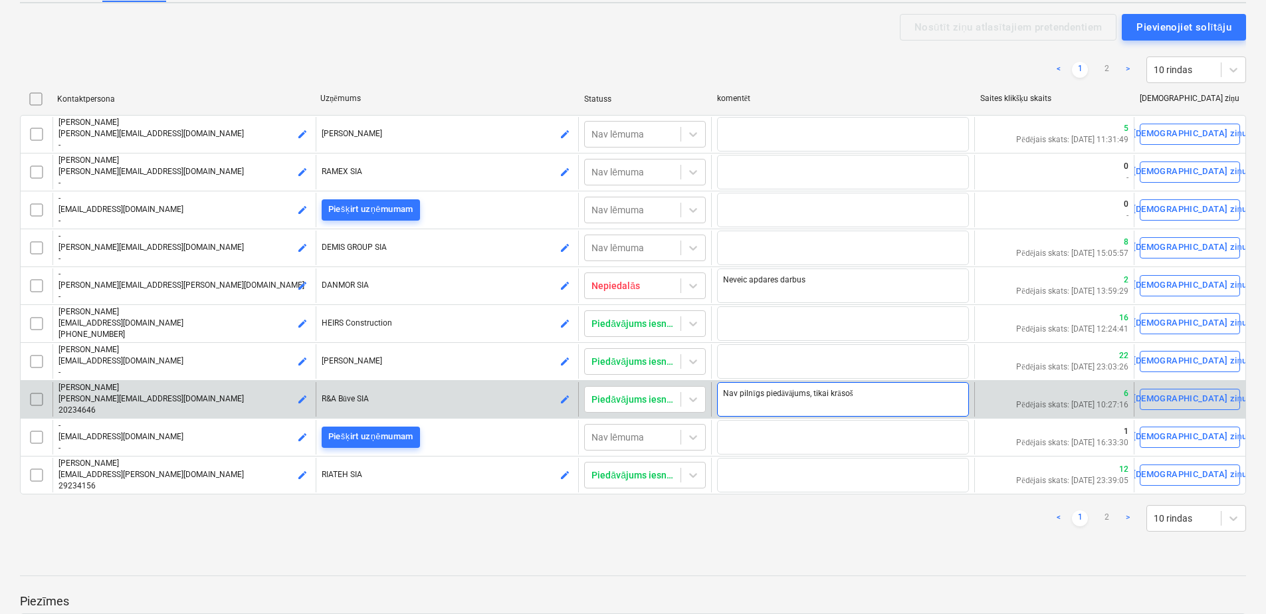
type textarea "x"
type textarea "Nav pilnīgs piedāvājums, tikai krāsoša"
type textarea "x"
type textarea "Nav pilnīgs piedāvājums, tikai krāsošan"
type textarea "x"
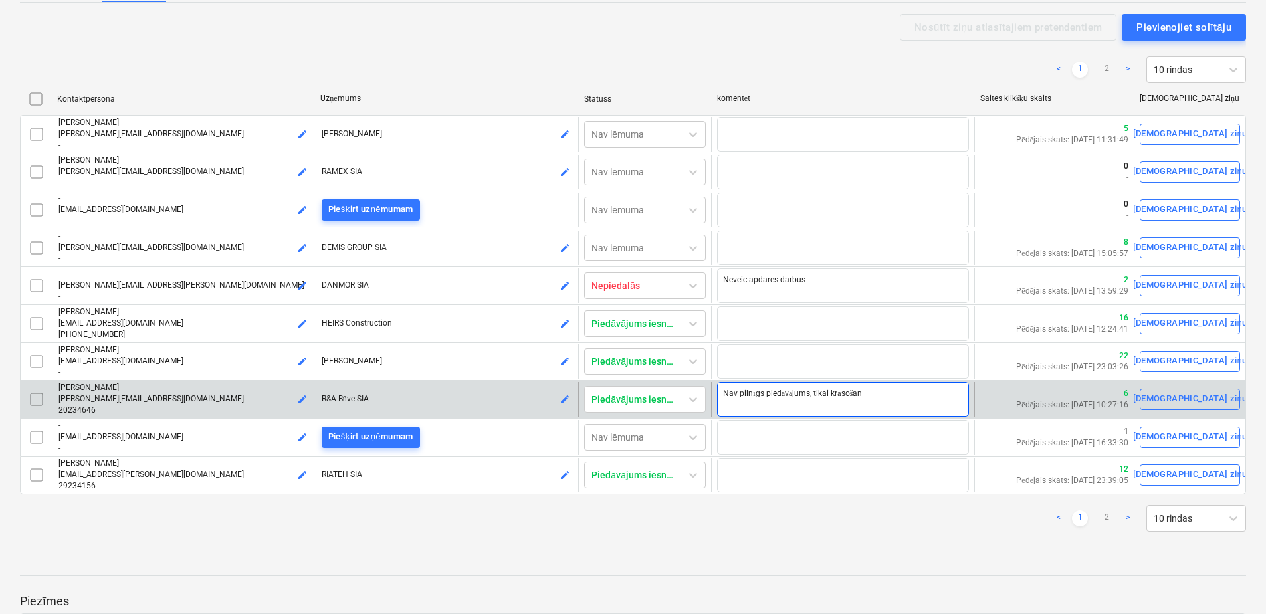
type textarea "Nav pilnīgs piedāvājums, tikai krāsošana"
type textarea "x"
type textarea "Nav pilnīgs piedāvājums, tikai krāsošana"
type textarea "x"
type textarea "Nav pilnīgs piedāvājums, tikai krāsošana b"
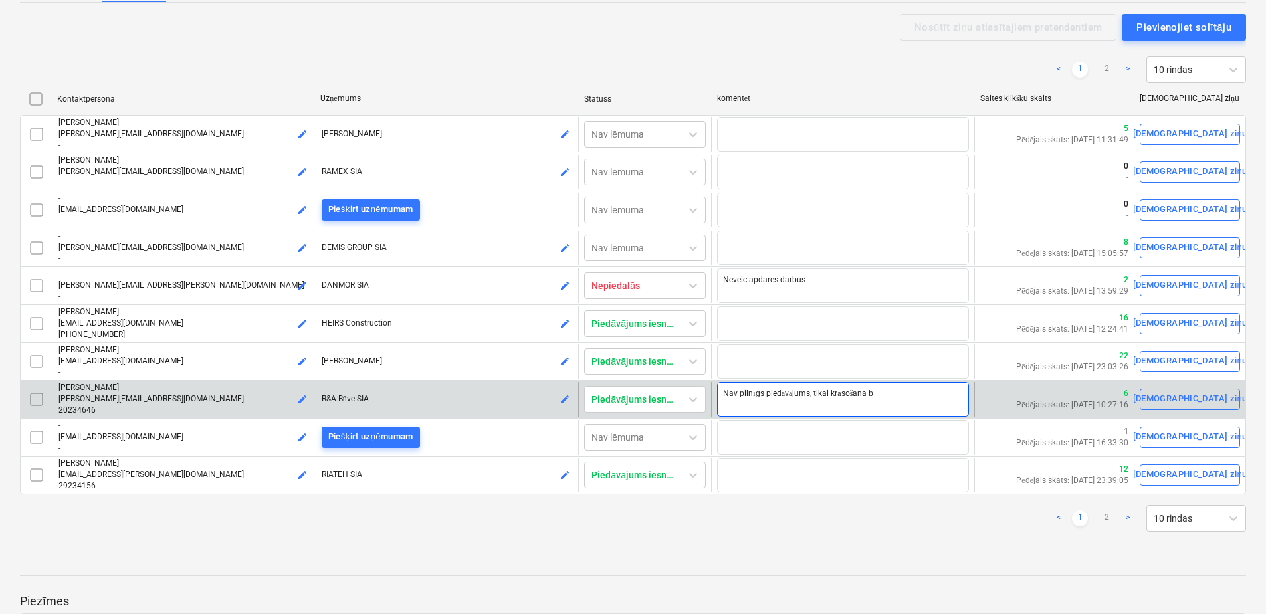
type textarea "x"
type textarea "Nav pilnīgs piedāvājums, tikai krāsošana be"
type textarea "x"
type textarea "Nav pilnīgs piedāvājums, tikai krāsošana bez"
type textarea "x"
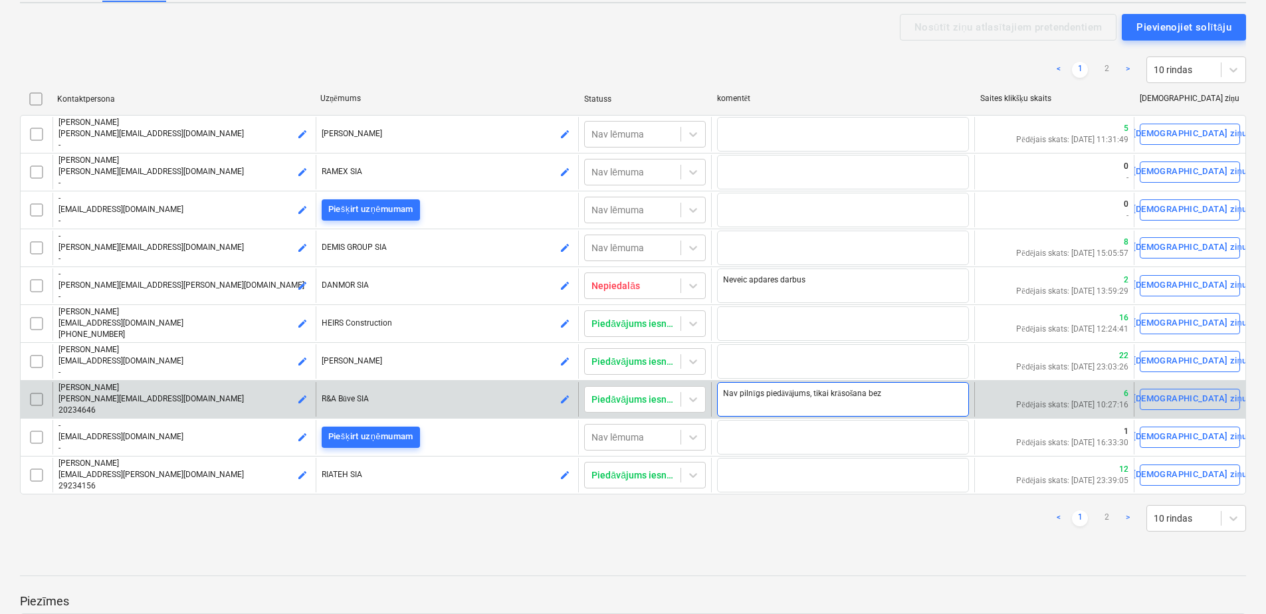
type textarea "Nav pilnīgs piedāvājums, tikai krāsošana bez"
type textarea "x"
type textarea "Nav pilnīgs piedāvājums, tikai krāsošana bez f"
type textarea "x"
type textarea "Nav pilnīgs piedāvājums, tikai krāsošana bez fl"
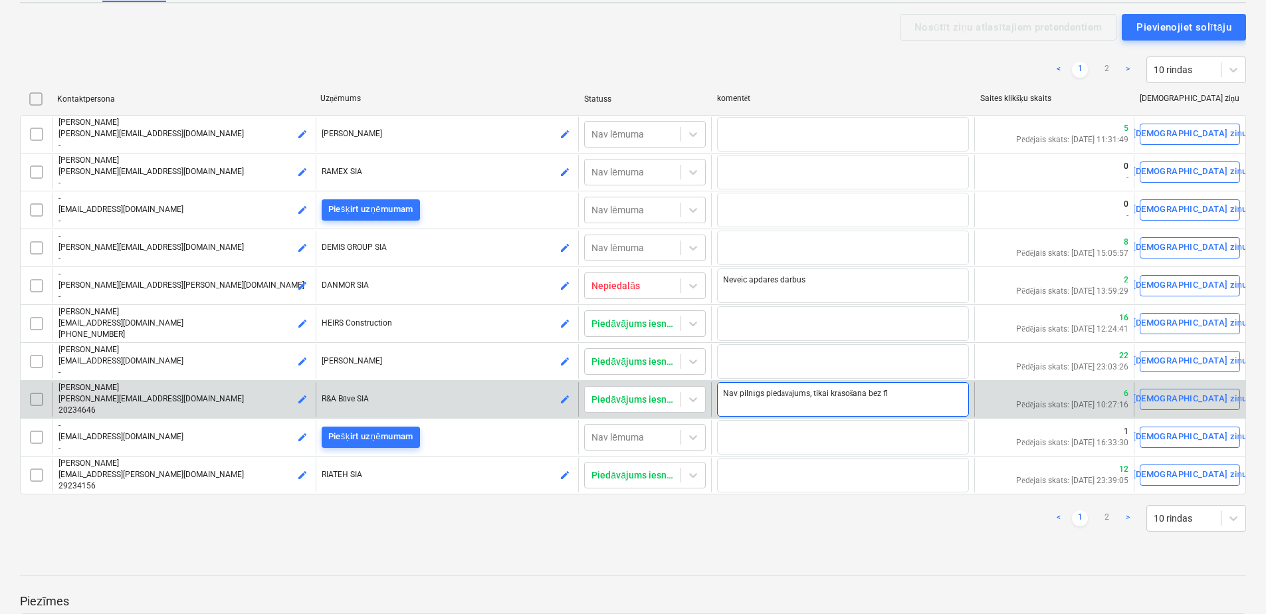
type textarea "x"
type textarea "Nav pilnīgs piedāvājums, tikai krāsošana bez flī"
type textarea "x"
type textarea "Nav pilnīgs piedāvājums, tikai krāsošana bez flīz"
type textarea "x"
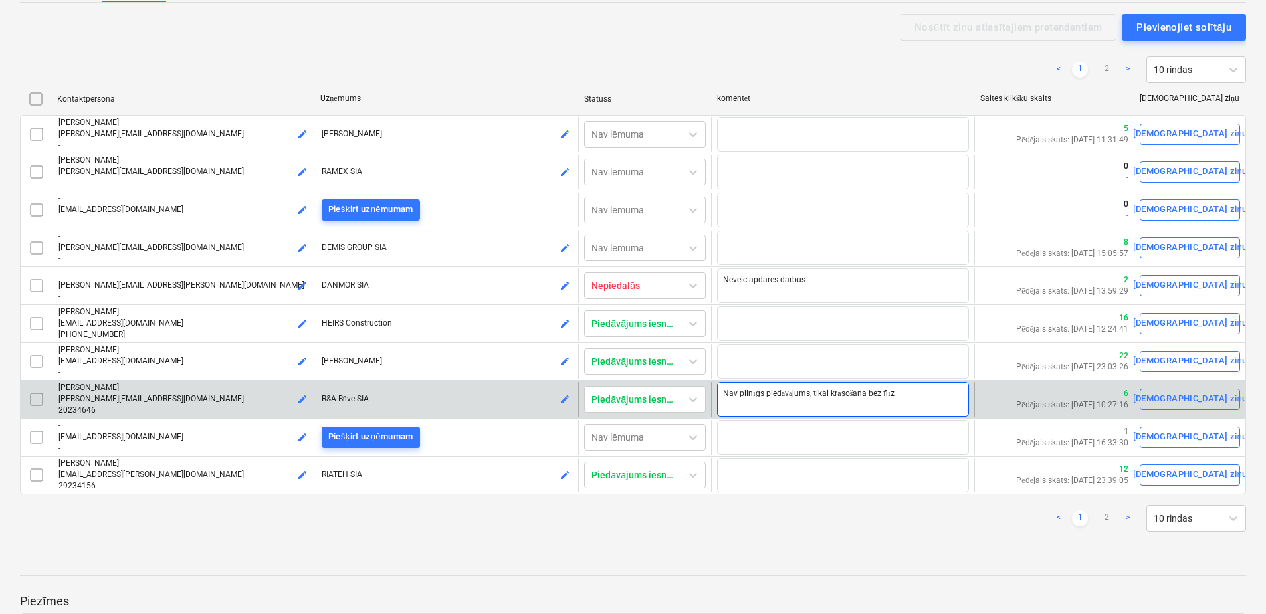
type textarea "Nav pilnīgs piedāvājums, tikai krāsošana bez flīzē"
type textarea "x"
type textarea "Nav pilnīgs piedāvājums, tikai krāsošana bez flīzēš"
type textarea "x"
type textarea "Nav pilnīgs piedāvājums, tikai krāsošana bez flīzēša"
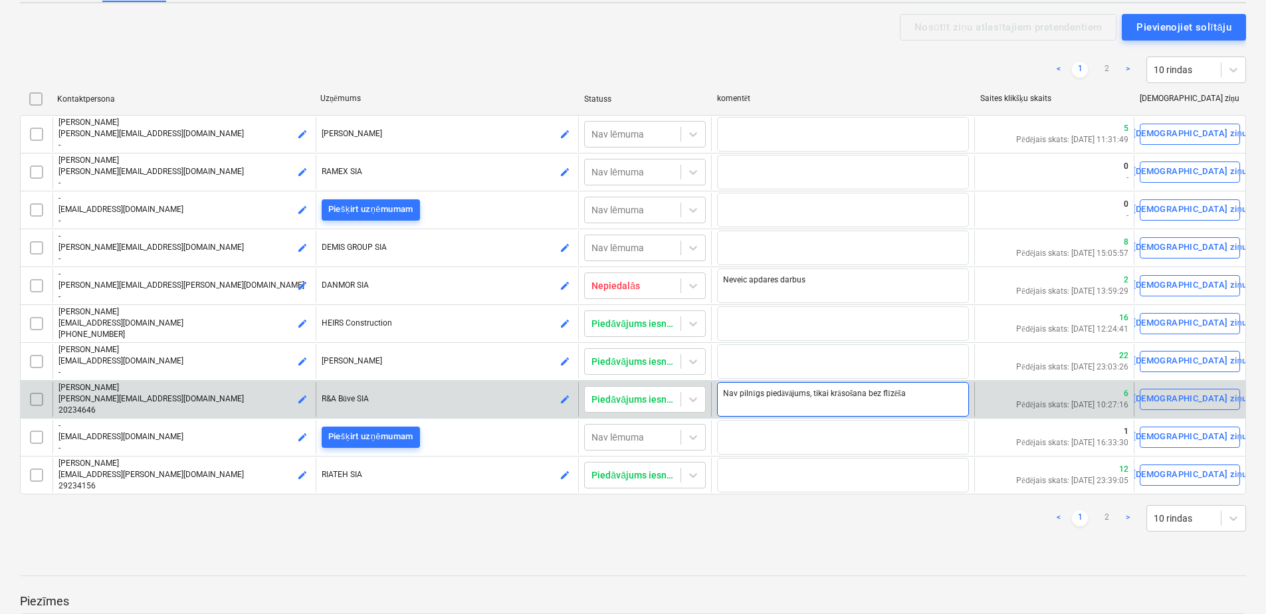
type textarea "x"
type textarea "Nav pilnīgs piedāvājums, tikai krāsošana bez flīzēšan"
type textarea "x"
type textarea "Nav pilnīgs piedāvājums, tikai krāsošana bez flīzēšana"
type textarea "x"
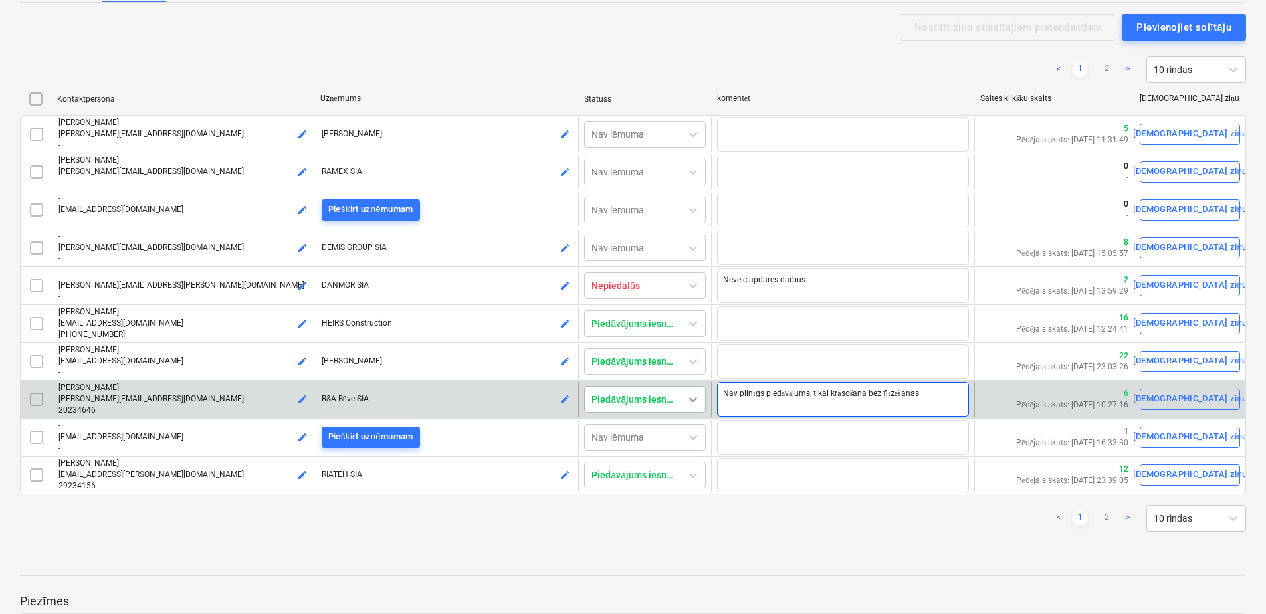
type textarea "Nav pilnīgs piedāvājums, tikai krāsošana bez flīzēšanas"
click at [696, 397] on icon at bounding box center [693, 399] width 13 height 13
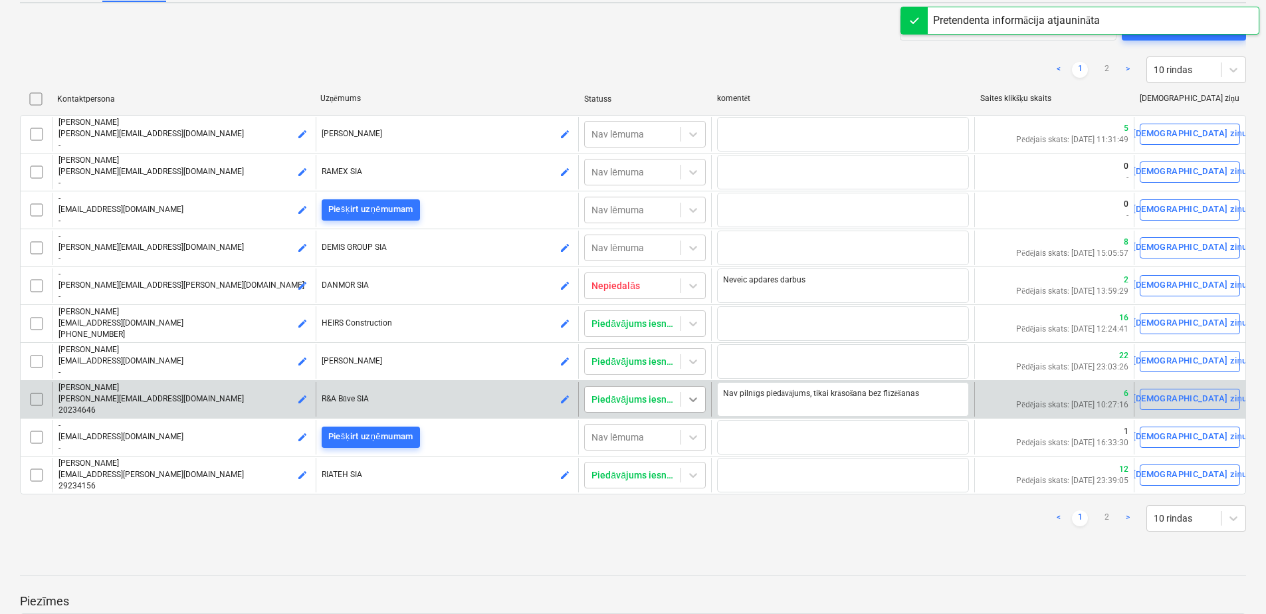
click at [700, 399] on icon at bounding box center [693, 399] width 13 height 13
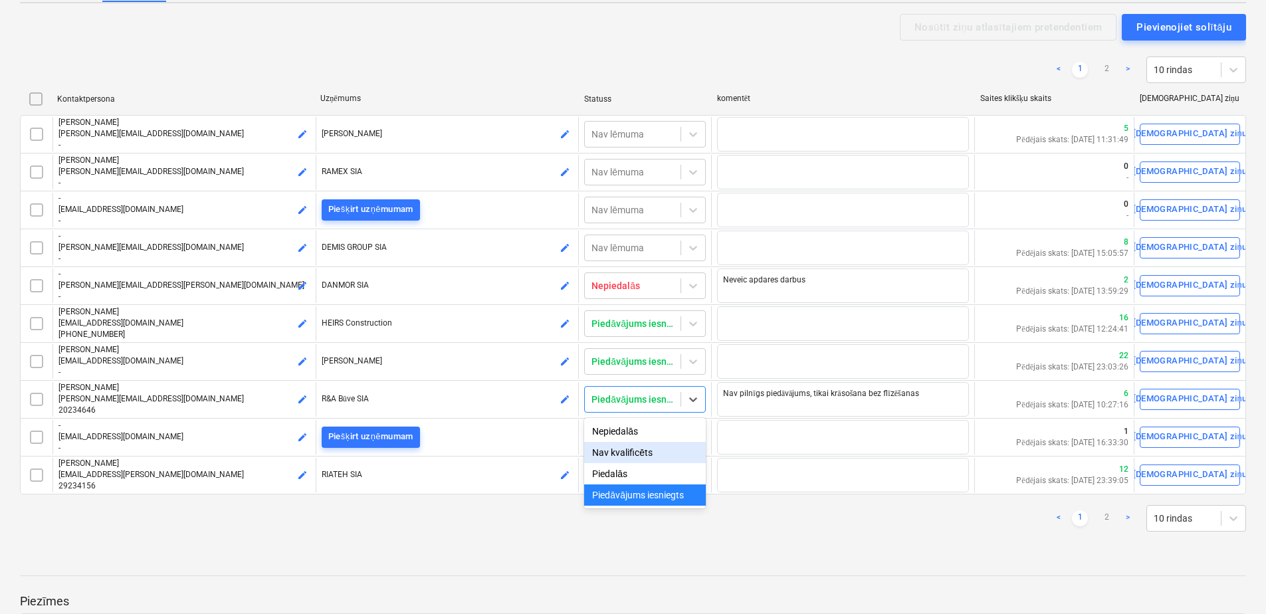
click at [655, 457] on div "Nav kvalificēts" at bounding box center [645, 452] width 122 height 21
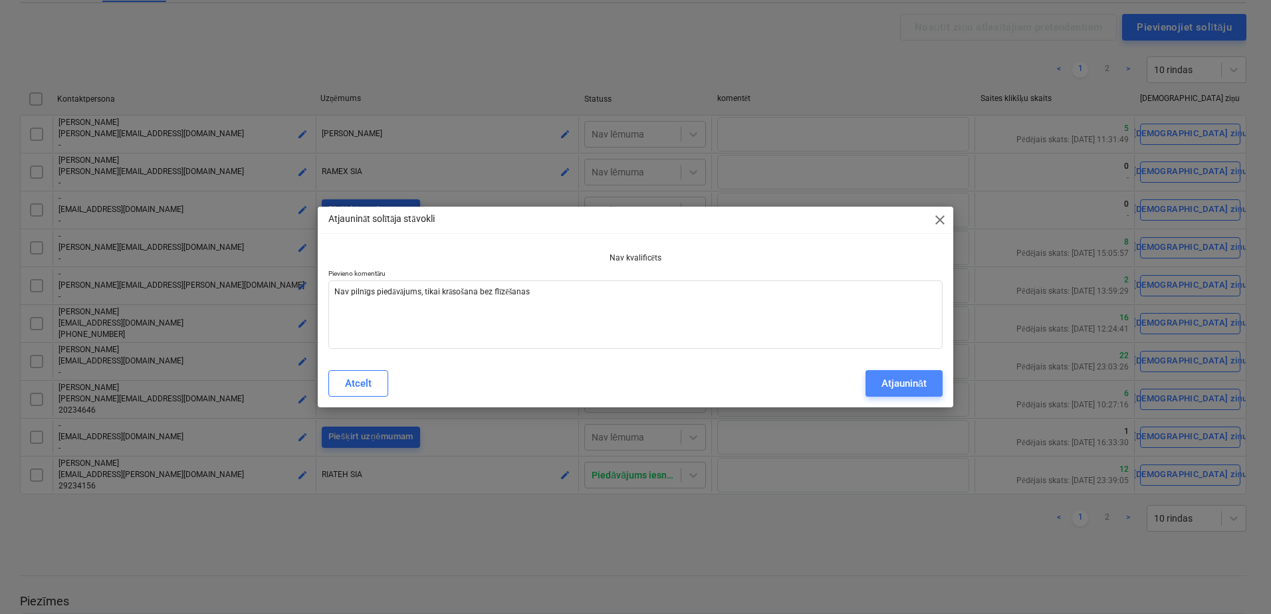
click at [913, 381] on div "Atjaunināt" at bounding box center [903, 383] width 45 height 17
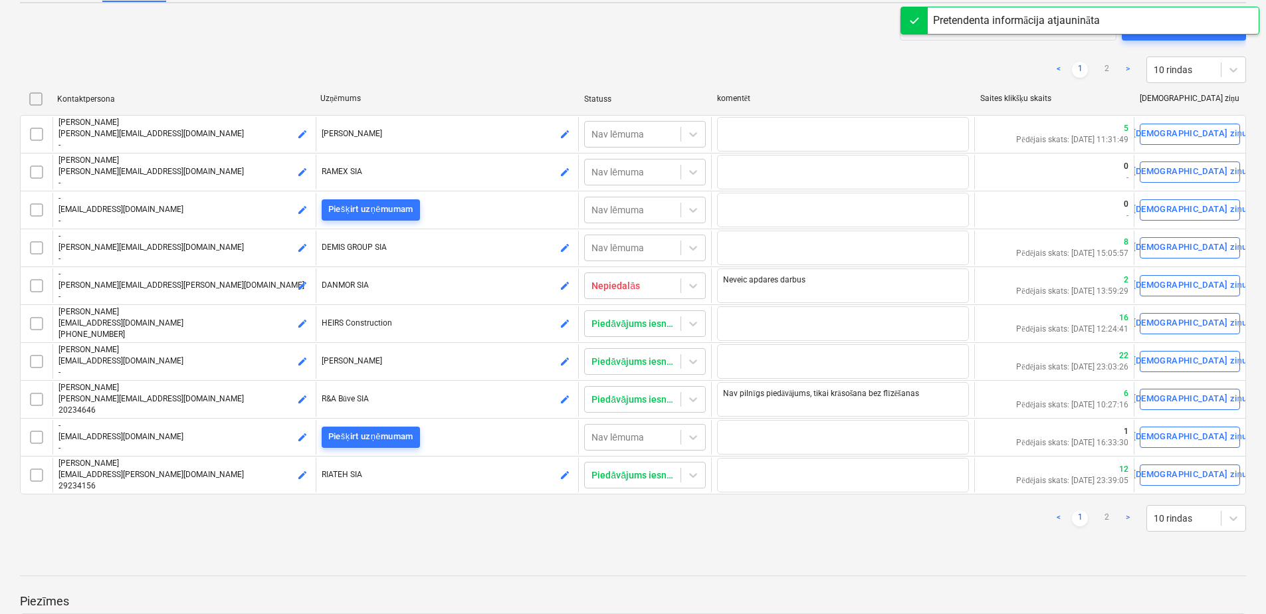
type textarea "x"
click at [789, 530] on div "< 1 2 > 10 rindas" at bounding box center [633, 518] width 1226 height 27
drag, startPoint x: 789, startPoint y: 530, endPoint x: 707, endPoint y: 516, distance: 82.8
drag, startPoint x: 707, startPoint y: 516, endPoint x: 679, endPoint y: 514, distance: 28.7
click at [679, 514] on div "< 1 2 > 10 rindas" at bounding box center [633, 518] width 1226 height 27
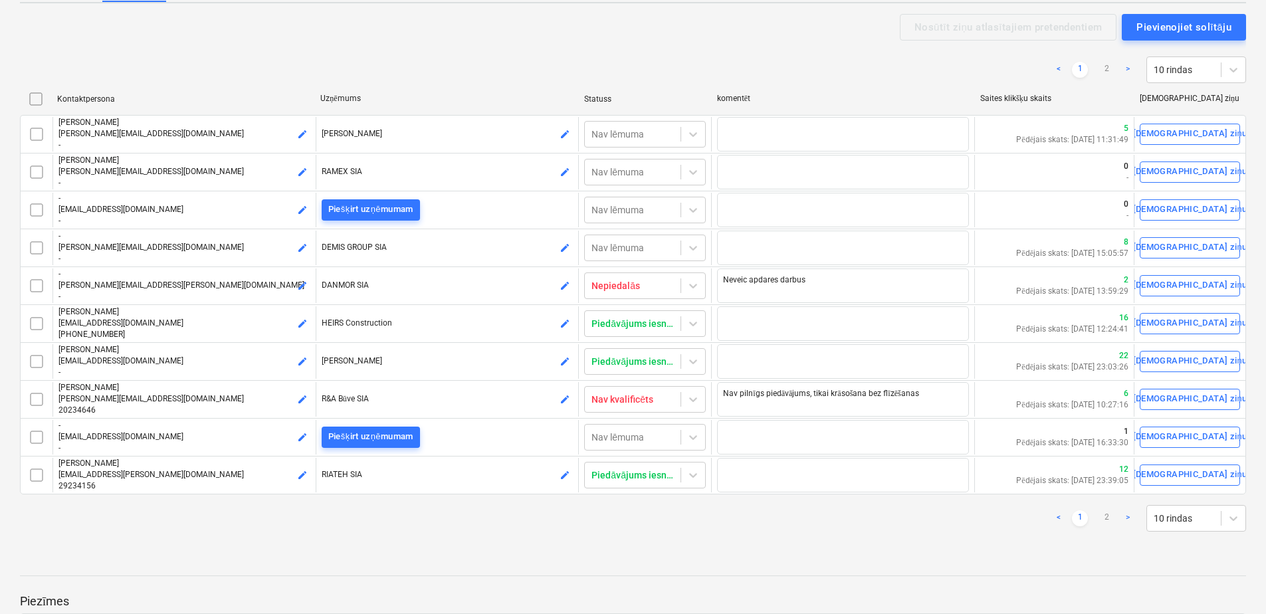
drag, startPoint x: 1006, startPoint y: 54, endPoint x: 950, endPoint y: 62, distance: 56.4
click at [950, 62] on div "< 1 2 > 10 rindas" at bounding box center [633, 69] width 1226 height 27
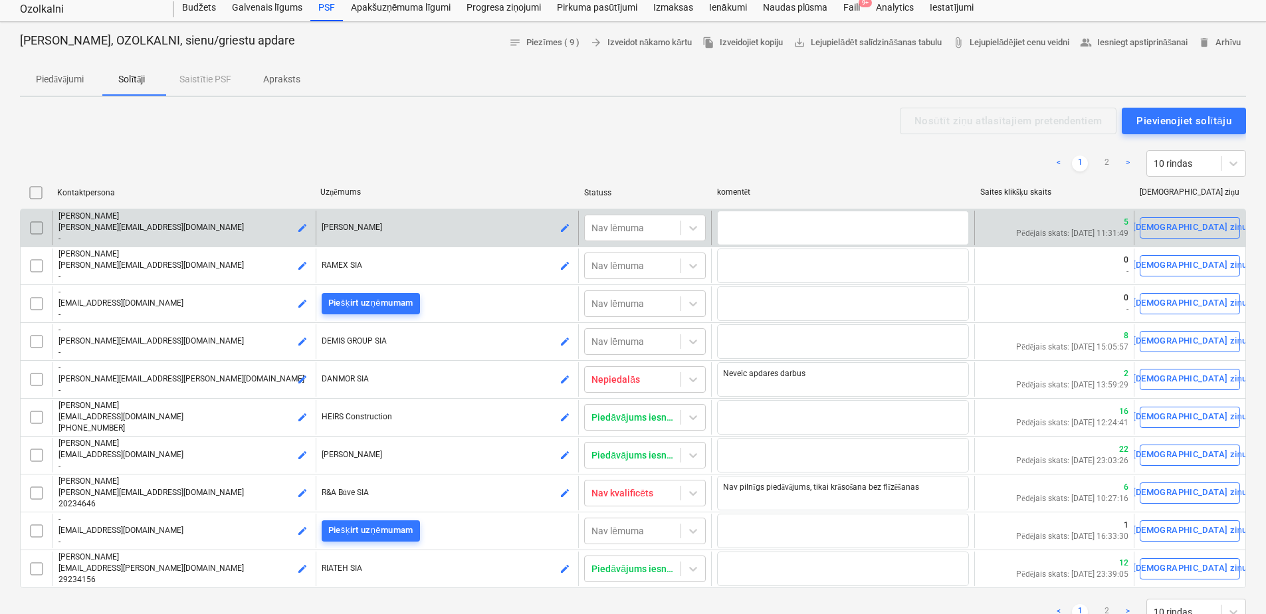
scroll to position [0, 0]
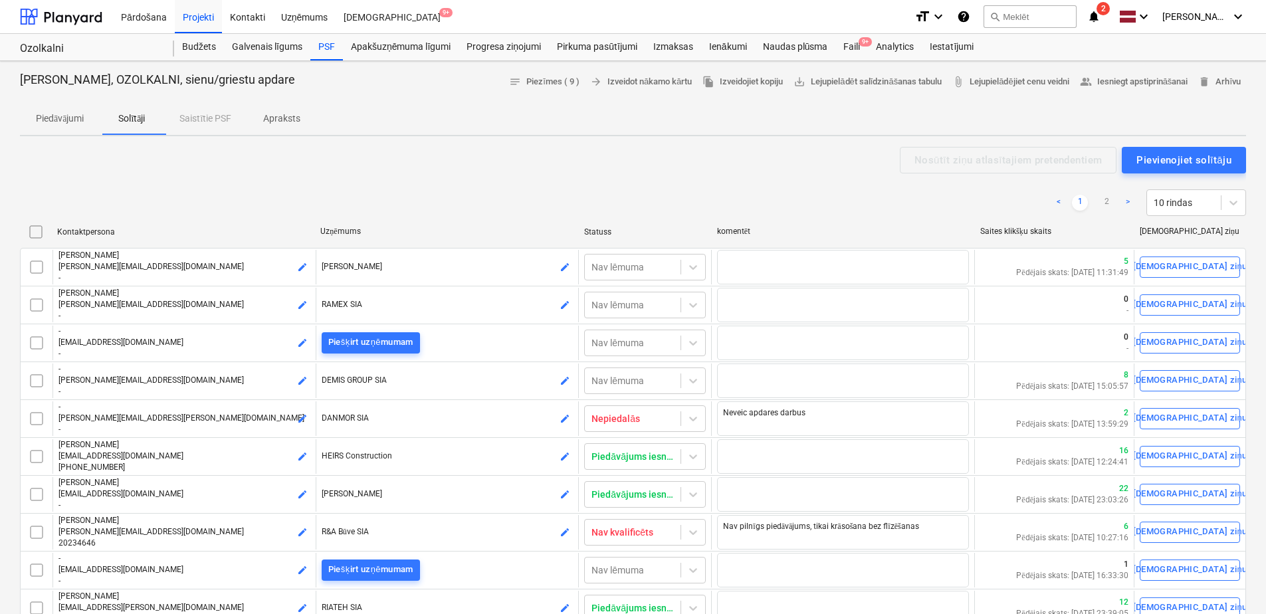
click at [331, 193] on div "< 1 2 > 10 rindas" at bounding box center [633, 202] width 1226 height 27
drag, startPoint x: 231, startPoint y: 189, endPoint x: 137, endPoint y: 178, distance: 95.1
drag, startPoint x: 137, startPoint y: 178, endPoint x: 51, endPoint y: 169, distance: 86.8
drag, startPoint x: 51, startPoint y: 169, endPoint x: 36, endPoint y: 90, distance: 81.1
drag, startPoint x: 36, startPoint y: 90, endPoint x: 34, endPoint y: 80, distance: 9.5
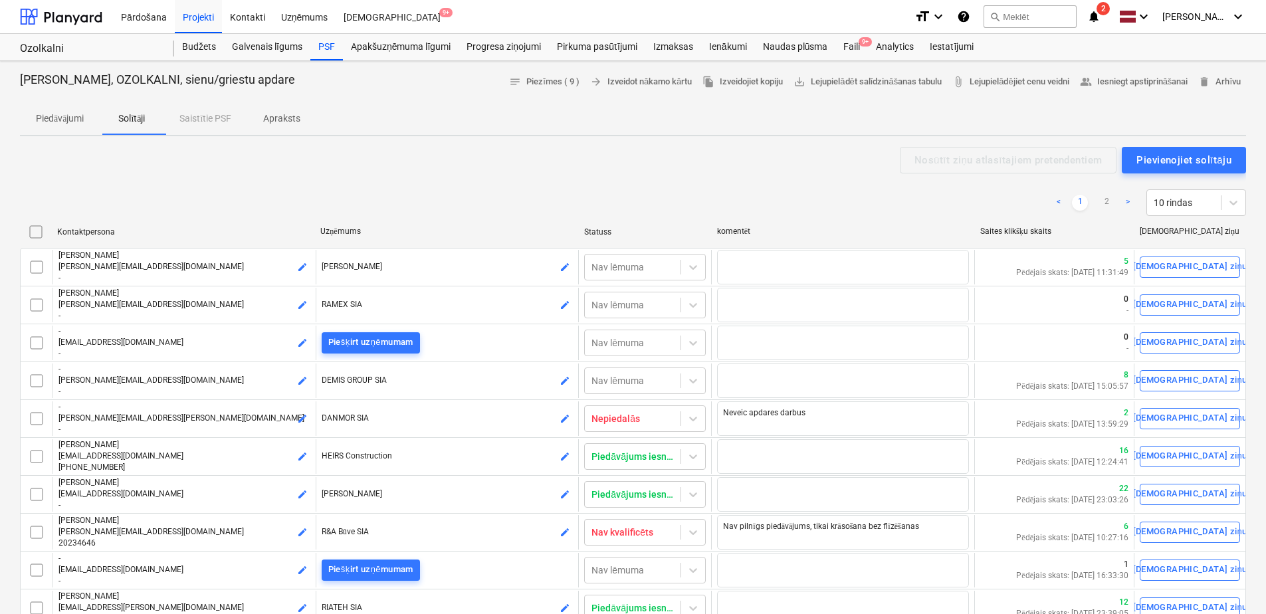
drag, startPoint x: 34, startPoint y: 80, endPoint x: 19, endPoint y: 65, distance: 21.6
drag, startPoint x: 19, startPoint y: 65, endPoint x: 9, endPoint y: 65, distance: 9.3
